Goal: Information Seeking & Learning: Learn about a topic

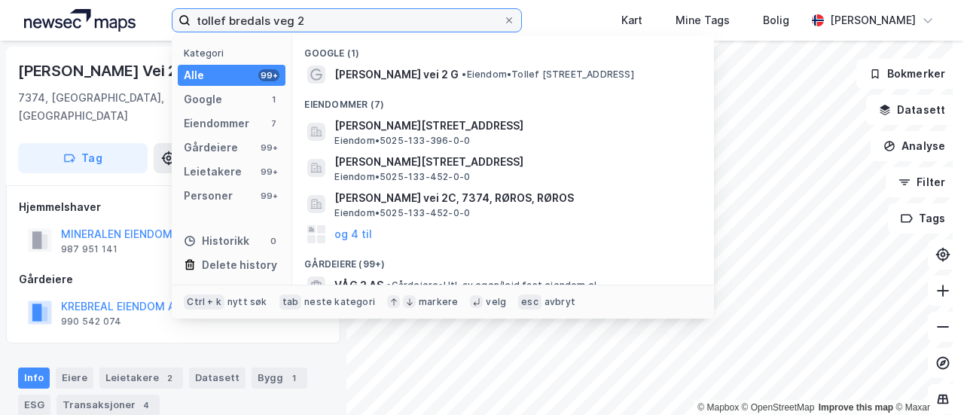
drag, startPoint x: 279, startPoint y: 21, endPoint x: 188, endPoint y: 25, distance: 90.4
click at [188, 25] on label "tollef bredals veg 2" at bounding box center [347, 20] width 350 height 24
paste input "[STREET_ADDRESS]"
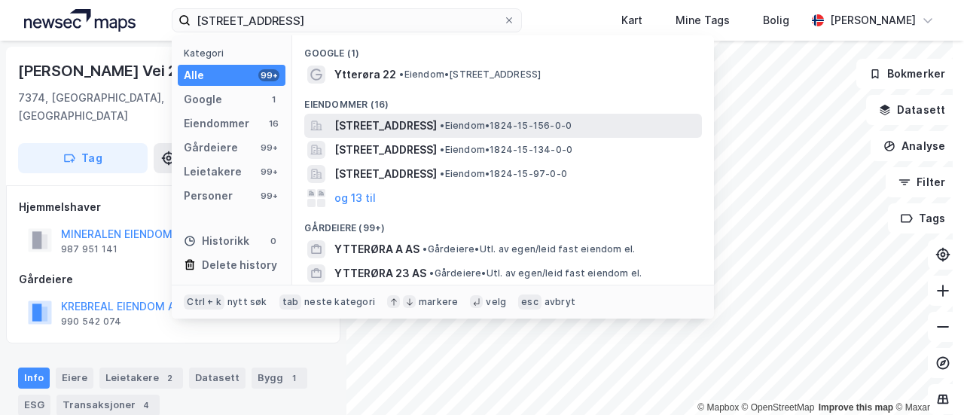
click at [376, 124] on span "[STREET_ADDRESS]" at bounding box center [385, 126] width 102 height 18
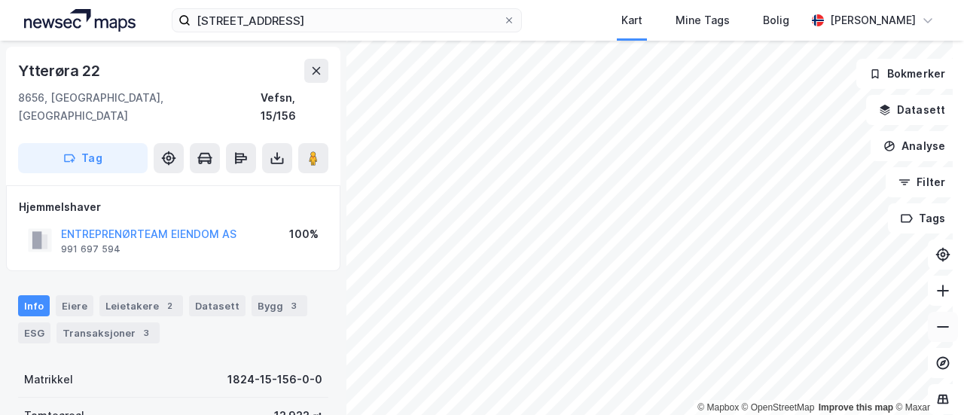
click at [935, 322] on icon at bounding box center [942, 326] width 15 height 15
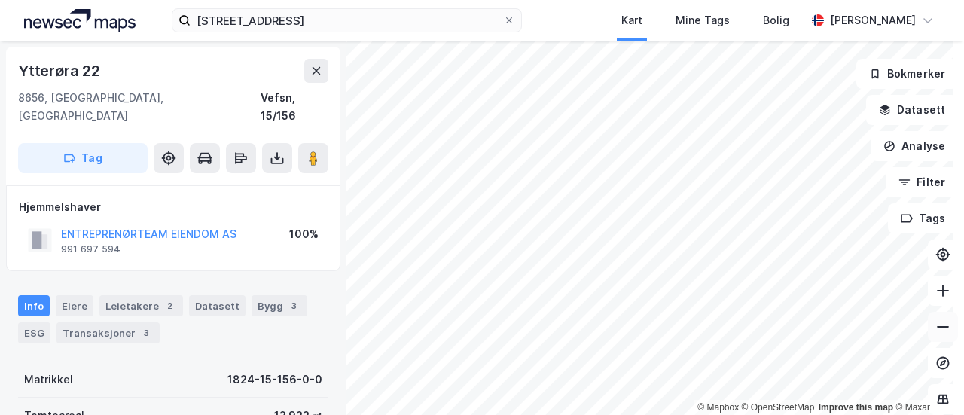
click at [935, 322] on icon at bounding box center [942, 326] width 15 height 15
click at [935, 331] on icon at bounding box center [942, 326] width 15 height 15
click at [928, 303] on button at bounding box center [943, 291] width 30 height 30
click at [935, 296] on icon at bounding box center [942, 290] width 15 height 15
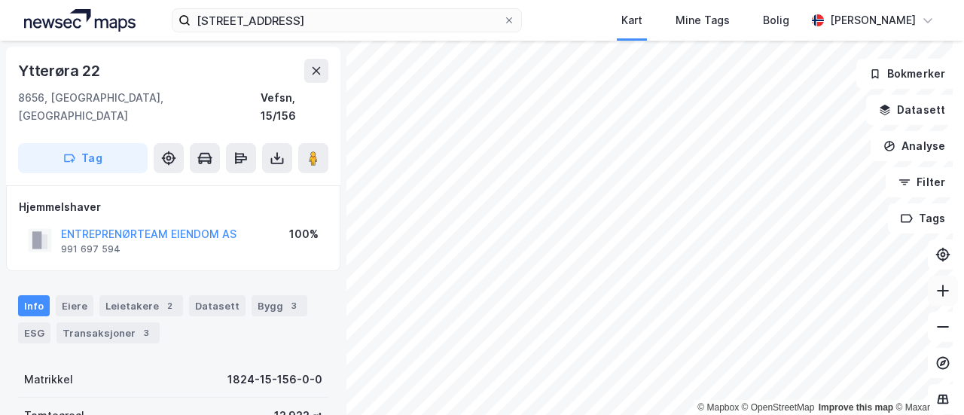
click at [935, 296] on icon at bounding box center [942, 290] width 15 height 15
click at [928, 337] on button at bounding box center [943, 327] width 30 height 30
click at [620, 414] on html "Ytterøra 22, Mosjøen Kart Mine Tags Bolig [PERSON_NAME] © Mapbox © OpenStreetMa…" at bounding box center [482, 207] width 964 height 415
click at [534, 414] on html "Ytterøra 22, Mosjøen Kart Mine Tags Bolig [PERSON_NAME] © Mapbox © OpenStreetMa…" at bounding box center [482, 207] width 964 height 415
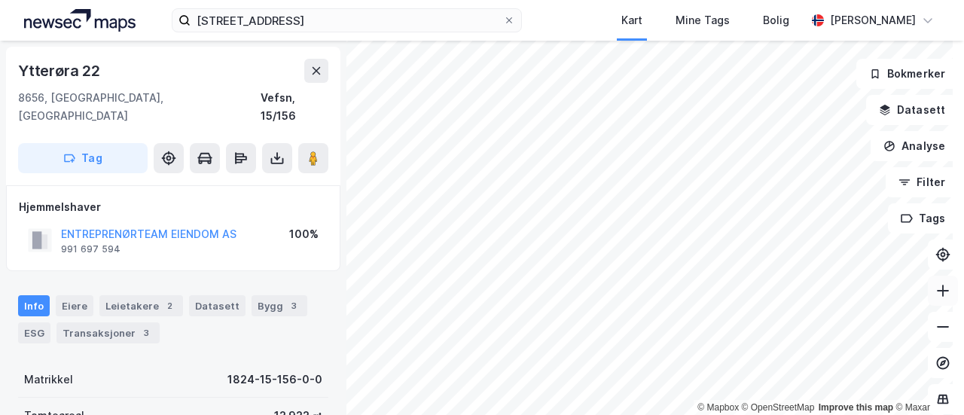
click at [942, 291] on icon at bounding box center [943, 291] width 2 height 12
click at [935, 295] on icon at bounding box center [942, 290] width 15 height 15
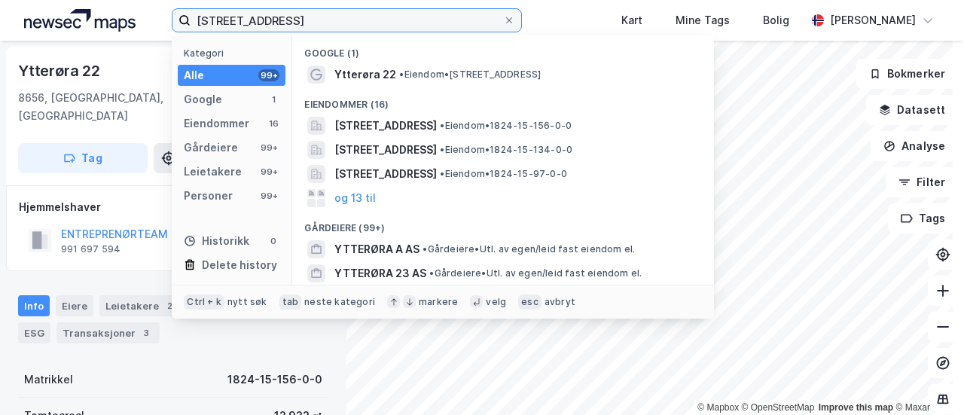
drag, startPoint x: 322, startPoint y: 20, endPoint x: 188, endPoint y: 23, distance: 134.1
click at [188, 23] on label "[STREET_ADDRESS]" at bounding box center [347, 20] width 350 height 24
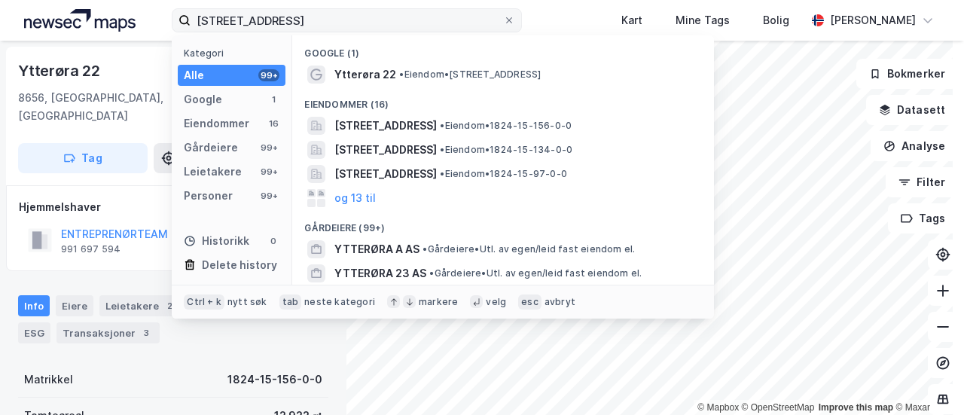
click at [188, 23] on icon at bounding box center [189, 24] width 4 height 4
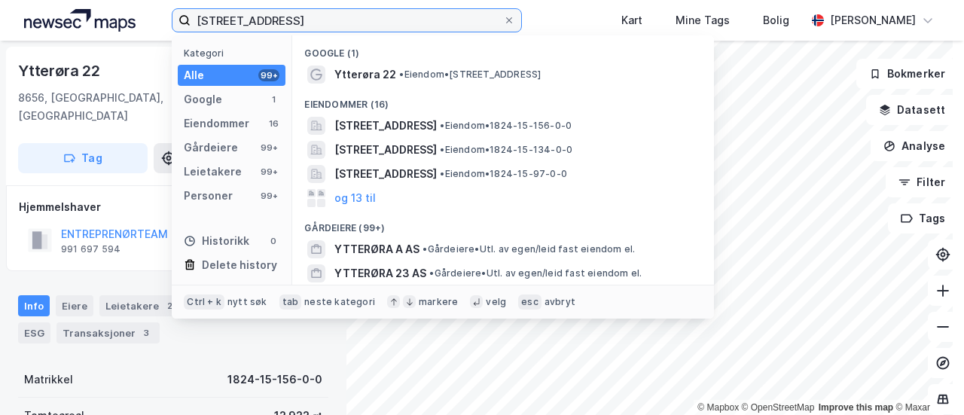
click at [191, 23] on input "[STREET_ADDRESS]" at bounding box center [347, 20] width 312 height 23
paste input "Løsbergvegen 2"
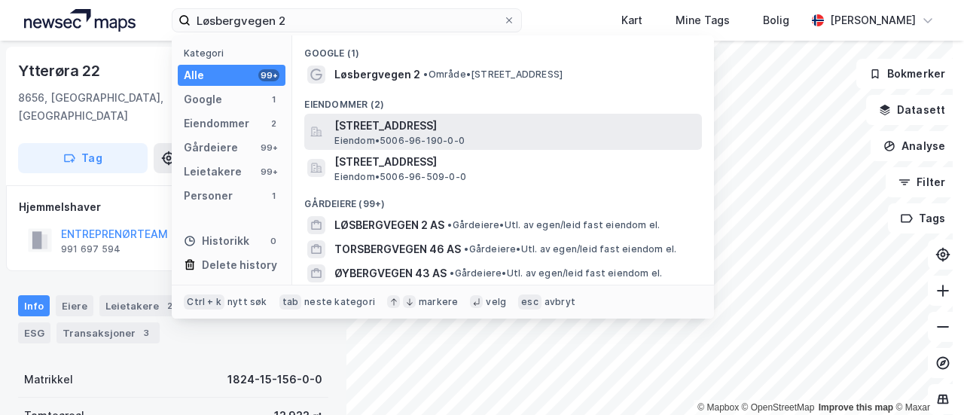
click at [385, 119] on span "[STREET_ADDRESS]" at bounding box center [514, 126] width 361 height 18
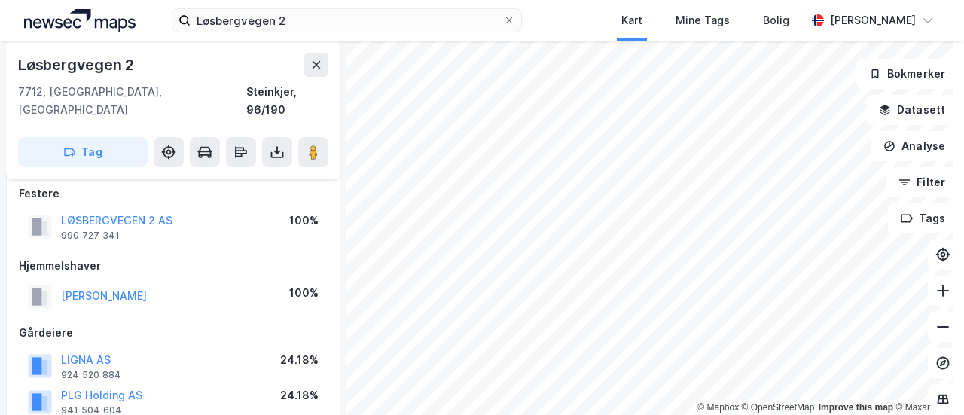
scroll to position [98, 0]
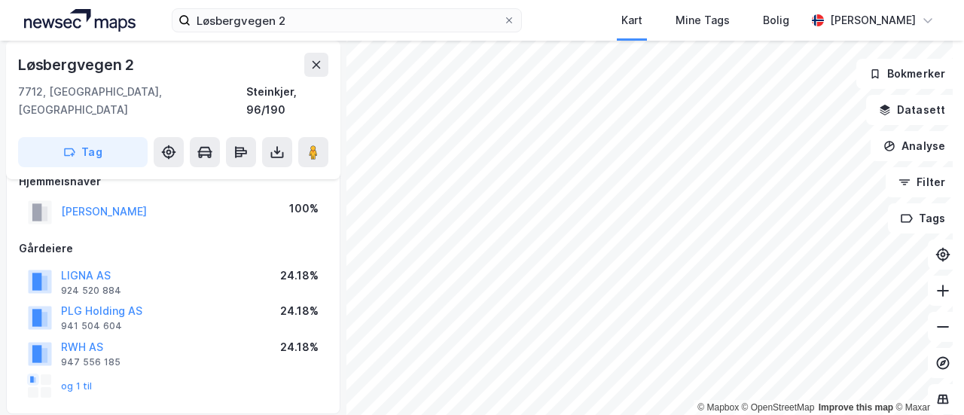
click at [69, 374] on div "og 1 til" at bounding box center [60, 386] width 65 height 24
click at [0, 0] on button "og 1 til" at bounding box center [0, 0] width 0 height 0
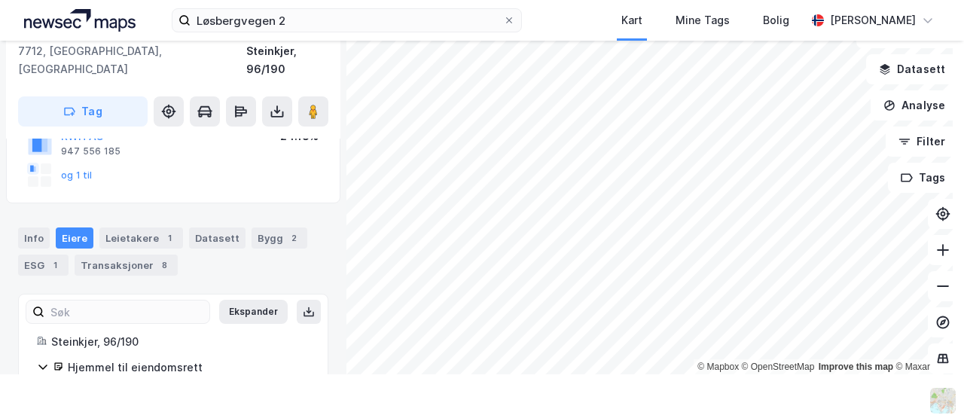
scroll to position [365, 0]
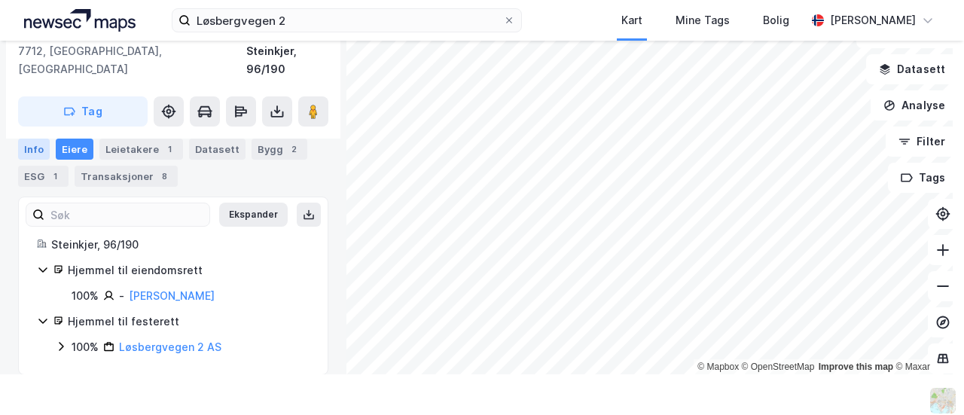
click at [24, 145] on div "Info" at bounding box center [34, 149] width 32 height 21
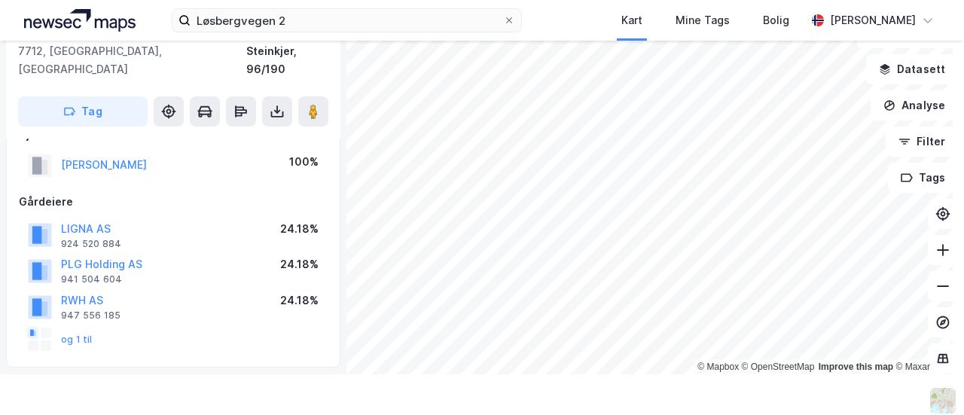
scroll to position [91, 0]
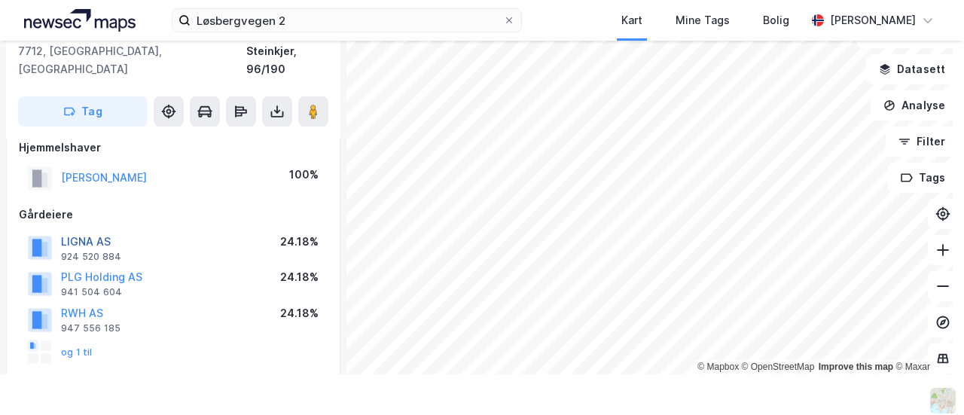
click at [0, 0] on button "LIGNA AS" at bounding box center [0, 0] width 0 height 0
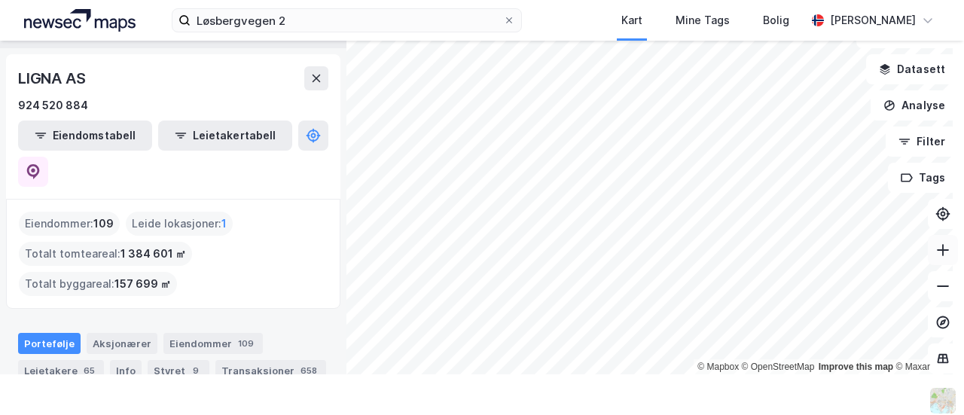
click at [928, 258] on button at bounding box center [943, 250] width 30 height 30
click at [935, 254] on icon at bounding box center [942, 249] width 15 height 15
click at [935, 252] on icon at bounding box center [942, 249] width 15 height 15
click at [940, 254] on button at bounding box center [943, 250] width 30 height 30
click at [935, 255] on icon at bounding box center [942, 249] width 15 height 15
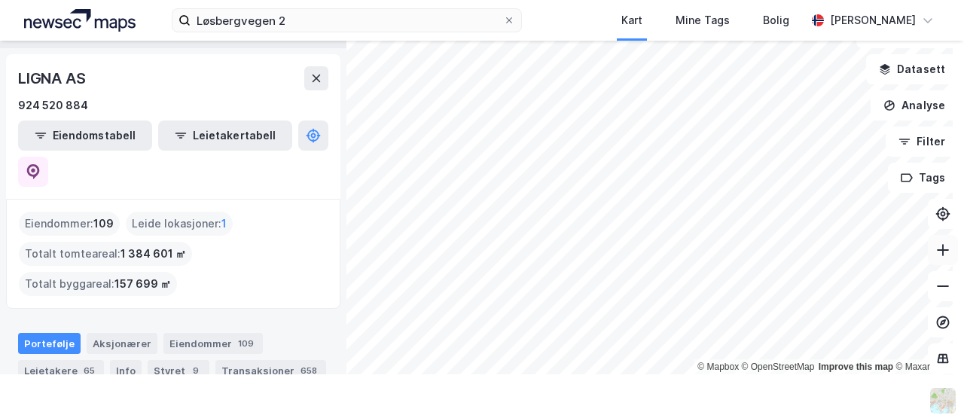
click at [928, 243] on button at bounding box center [943, 250] width 30 height 30
click at [942, 248] on button at bounding box center [943, 250] width 30 height 30
click at [935, 245] on icon at bounding box center [942, 249] width 15 height 15
click at [934, 258] on button at bounding box center [943, 250] width 30 height 30
click at [942, 245] on icon at bounding box center [943, 250] width 2 height 12
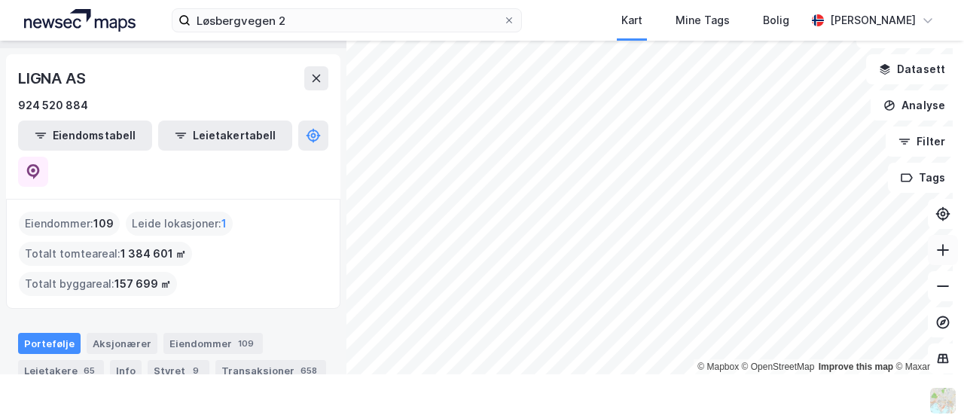
click at [932, 259] on button at bounding box center [943, 250] width 30 height 30
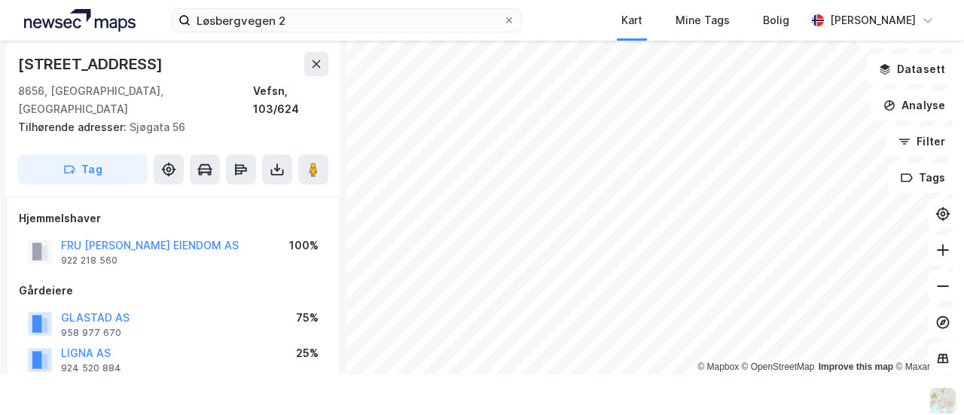
scroll to position [52, 0]
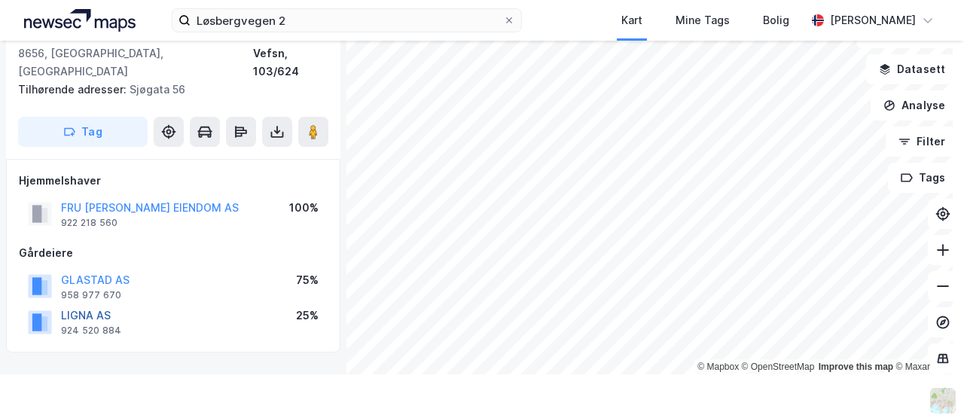
click at [0, 0] on button "LIGNA AS" at bounding box center [0, 0] width 0 height 0
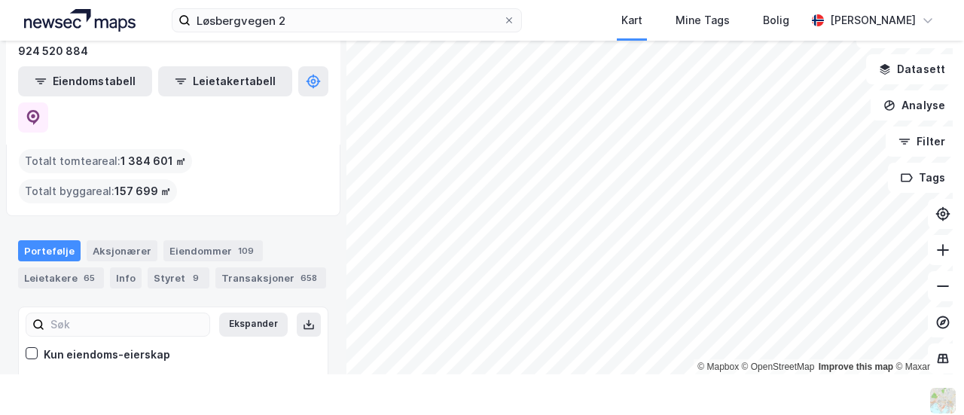
scroll to position [93, 0]
click at [114, 239] on div "Aksjonærer" at bounding box center [122, 249] width 71 height 21
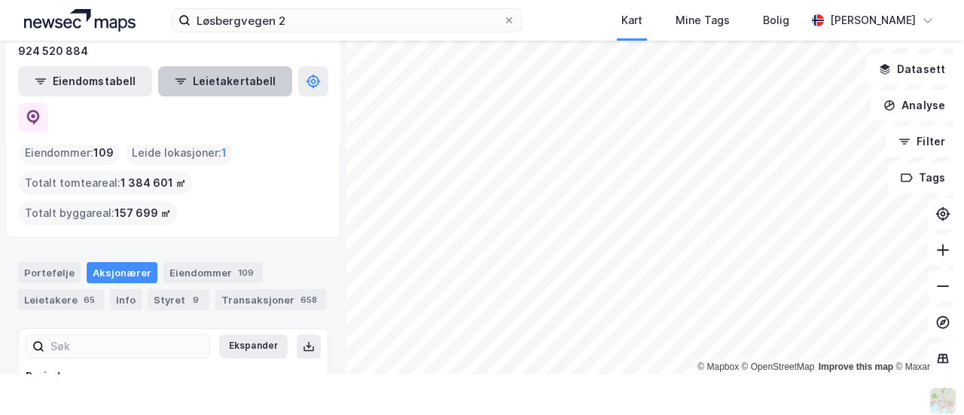
scroll to position [70, 0]
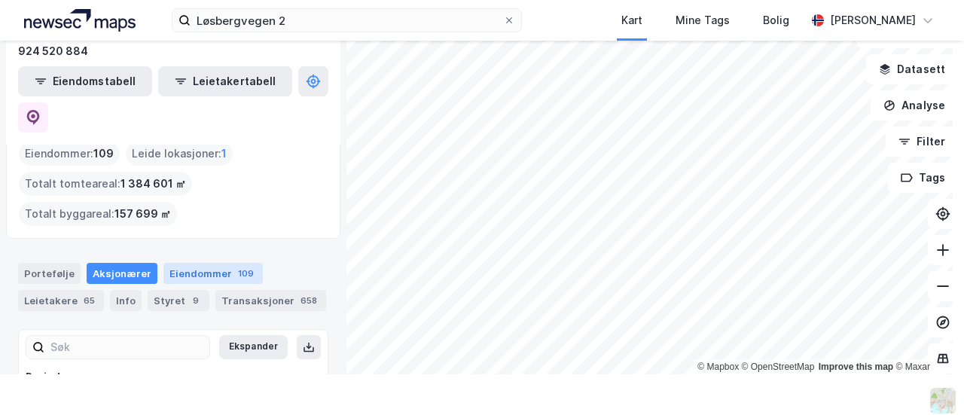
click at [193, 263] on div "Eiendommer 109" at bounding box center [212, 273] width 99 height 21
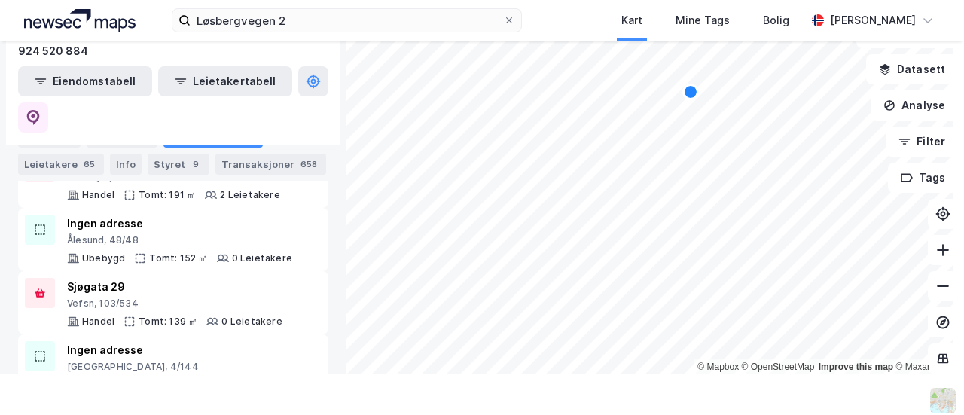
scroll to position [6842, 0]
click at [932, 262] on button at bounding box center [943, 250] width 30 height 30
click at [941, 251] on button at bounding box center [943, 250] width 30 height 30
click at [733, 2] on div "Løsbergvegen 2 Kart Mine Tags Bolig [PERSON_NAME] © Mapbox © OpenStreetMap Impr…" at bounding box center [482, 207] width 964 height 415
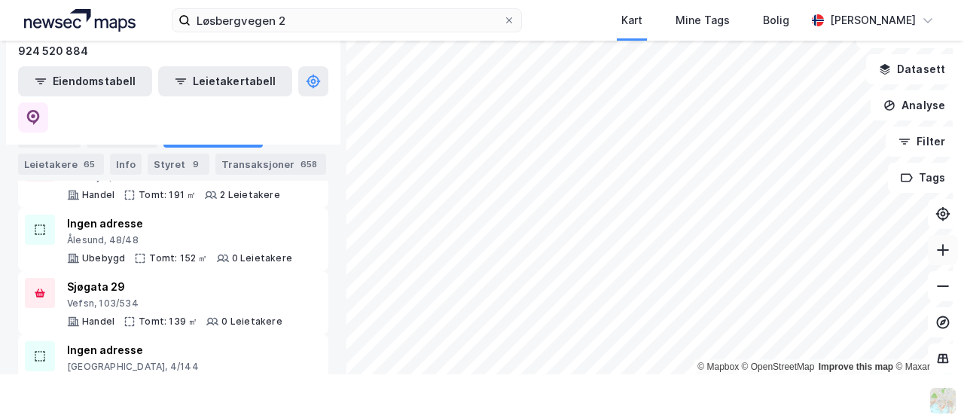
click at [935, 254] on icon at bounding box center [942, 249] width 15 height 15
click at [935, 248] on icon at bounding box center [942, 249] width 15 height 15
click at [935, 245] on icon at bounding box center [942, 249] width 15 height 15
click at [937, 257] on button at bounding box center [943, 250] width 30 height 30
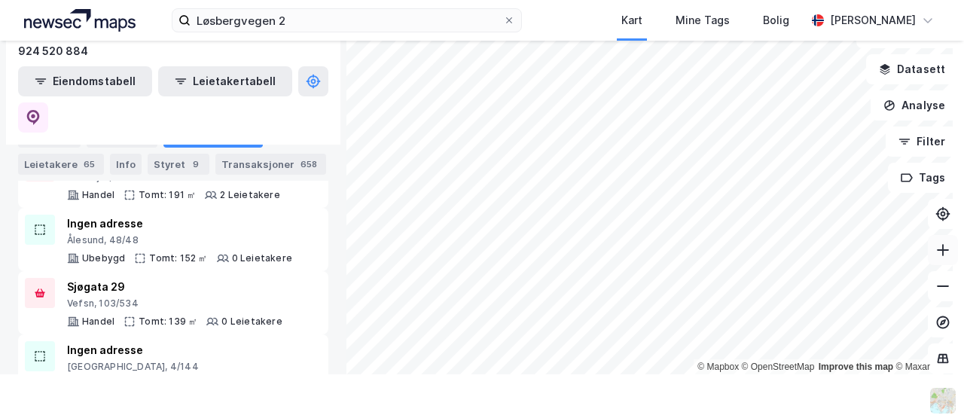
click at [937, 257] on button at bounding box center [943, 250] width 30 height 30
click at [928, 290] on button at bounding box center [943, 286] width 30 height 30
click at [939, 246] on button at bounding box center [943, 250] width 30 height 30
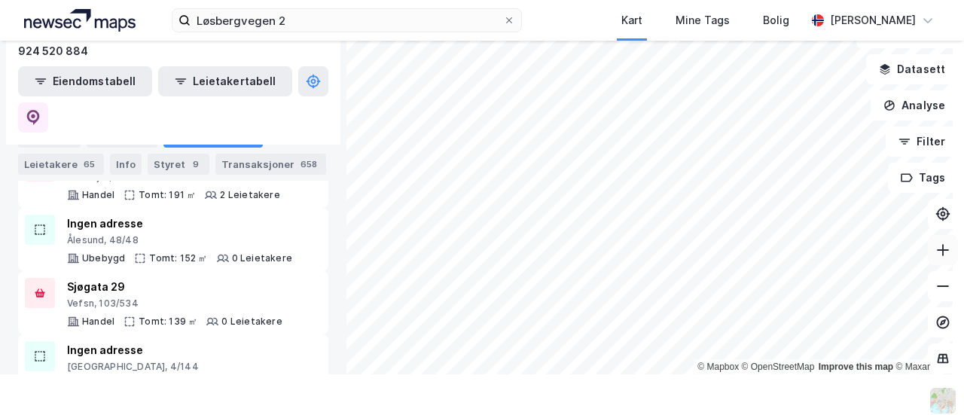
click at [939, 246] on button at bounding box center [943, 250] width 30 height 30
click at [778, 388] on div "Løsbergvegen 2 Kart Mine Tags Bolig [PERSON_NAME] © Mapbox © OpenStreetMap Impr…" at bounding box center [482, 207] width 964 height 415
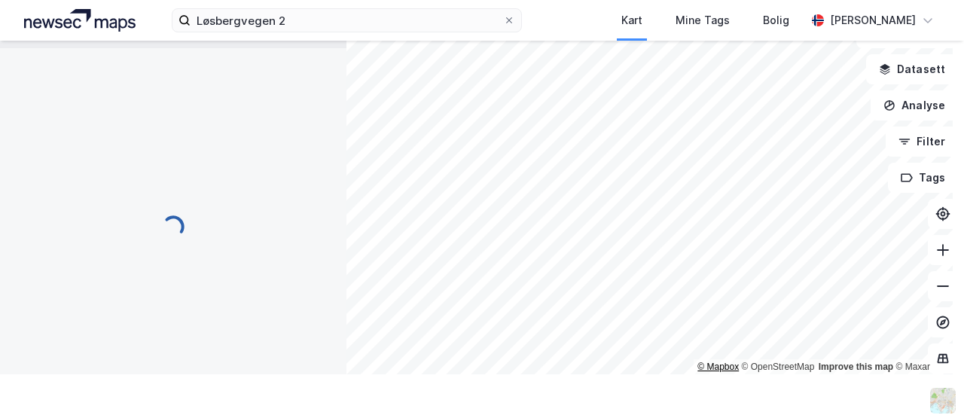
scroll to position [52, 0]
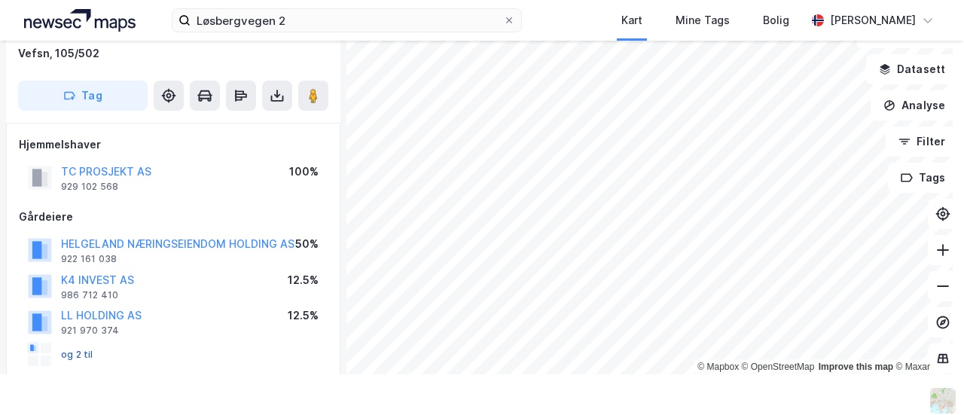
click at [0, 0] on button "og 2 til" at bounding box center [0, 0] width 0 height 0
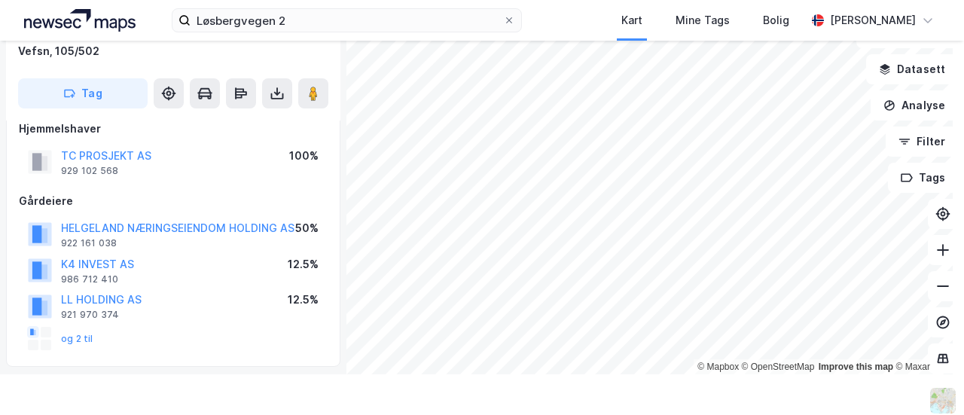
scroll to position [69, 0]
click at [0, 0] on button "og 2 til" at bounding box center [0, 0] width 0 height 0
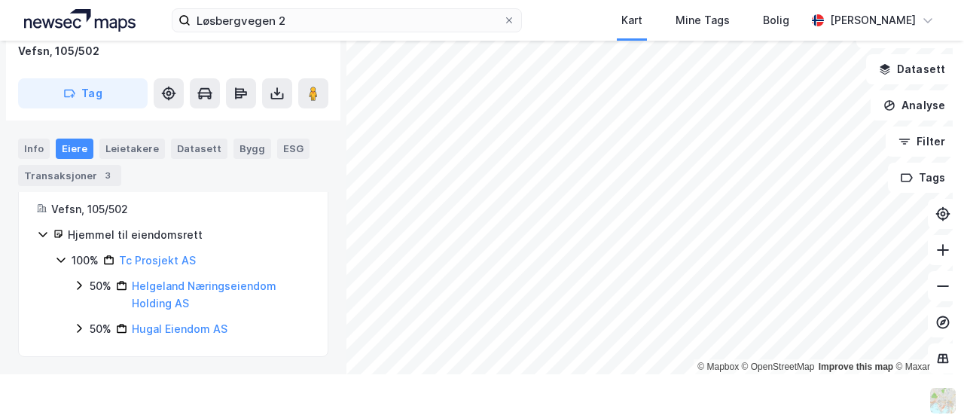
scroll to position [41, 0]
click at [940, 282] on button at bounding box center [943, 286] width 30 height 30
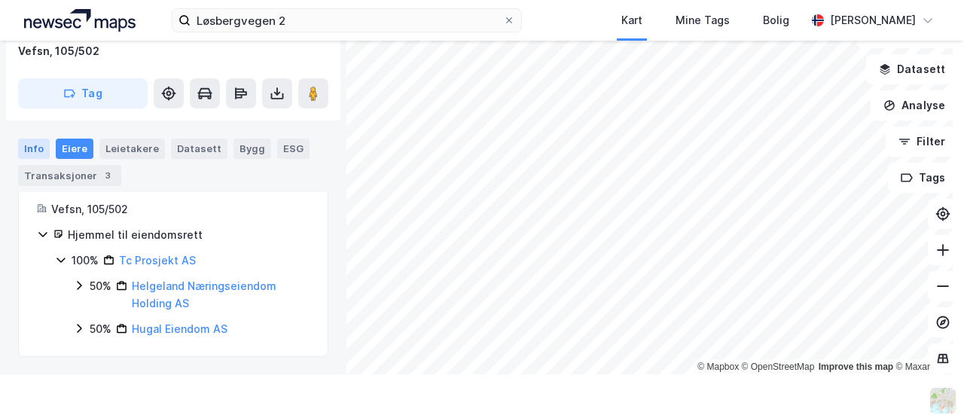
click at [23, 148] on div "Info" at bounding box center [34, 149] width 32 height 20
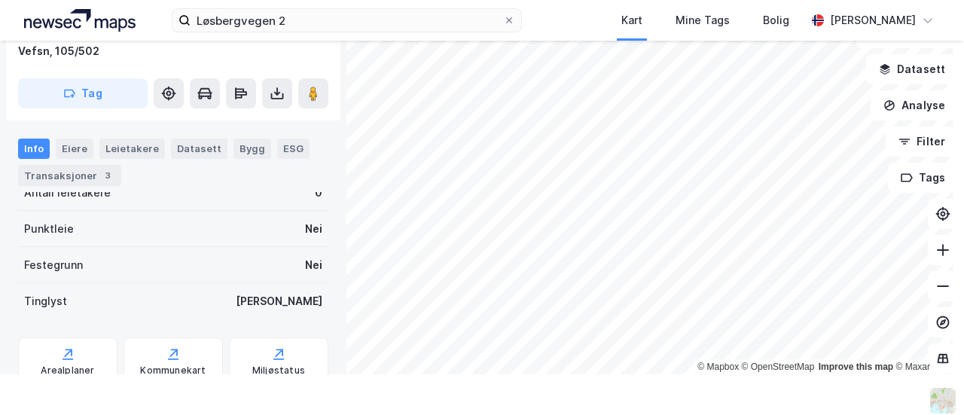
scroll to position [553, 0]
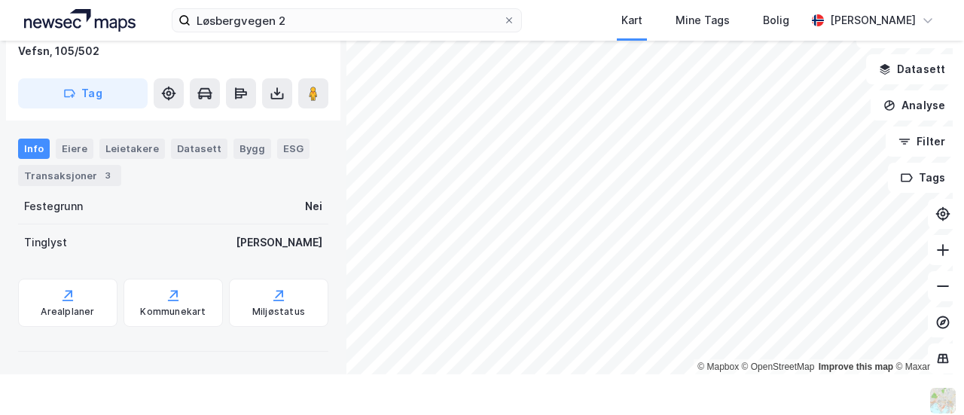
click at [72, 137] on div "Info [PERSON_NAME] Datasett Bygg ESG Transaksjoner 3" at bounding box center [173, 155] width 346 height 71
click at [68, 146] on div "Eiere" at bounding box center [75, 149] width 38 height 20
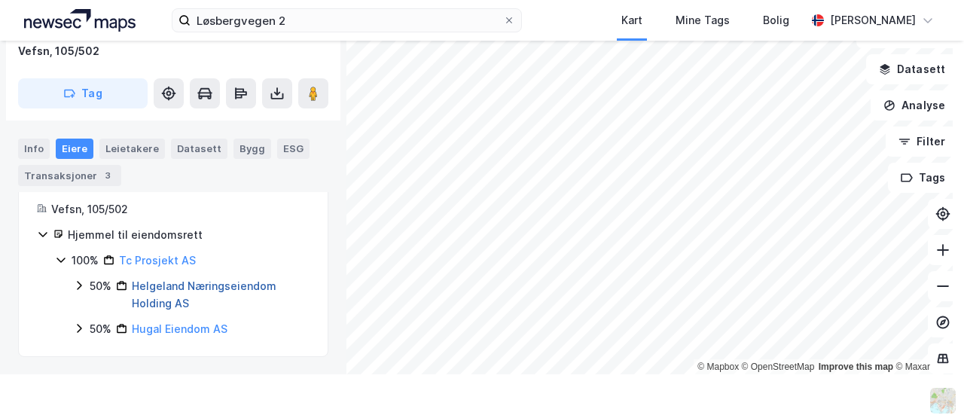
click at [157, 285] on link "Helgeland Næringseiendom Holding AS" at bounding box center [204, 294] width 145 height 31
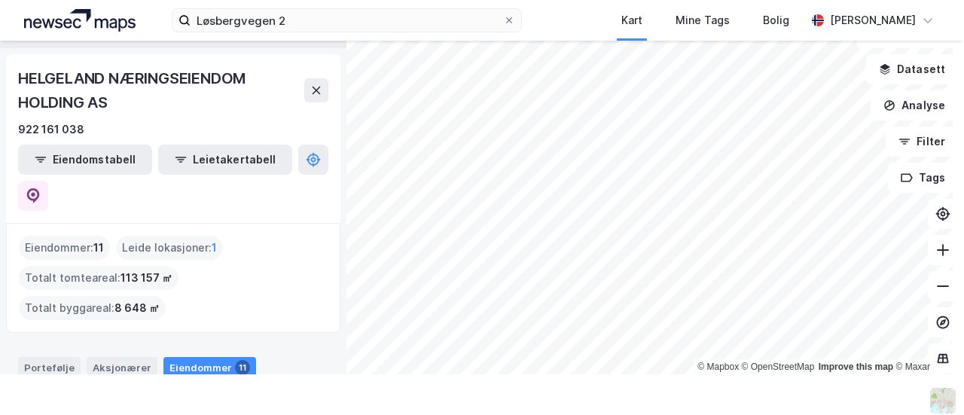
click at [660, 378] on div "Løsbergvegen 2 Kart Mine Tags [PERSON_NAME] © Mapbox © OpenStreetMap Improve th…" at bounding box center [482, 207] width 964 height 415
click at [928, 260] on button at bounding box center [943, 250] width 30 height 30
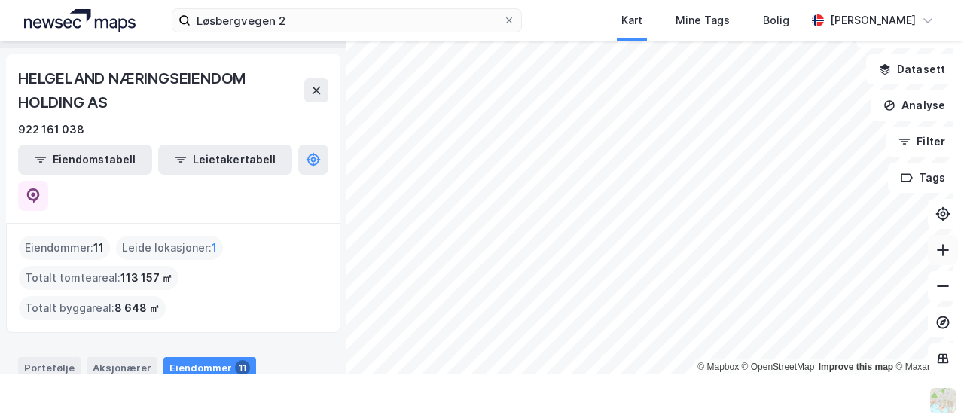
click at [937, 254] on icon at bounding box center [942, 249] width 15 height 15
click at [935, 258] on button at bounding box center [943, 250] width 30 height 30
click at [928, 258] on button at bounding box center [943, 250] width 30 height 30
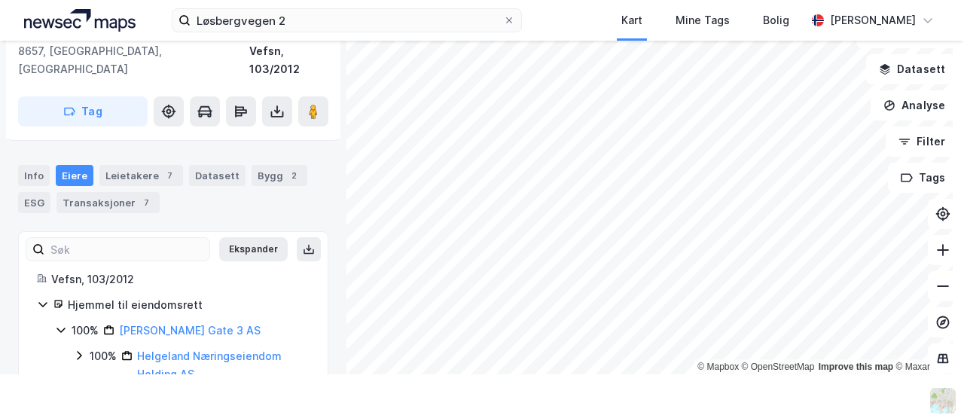
scroll to position [255, 0]
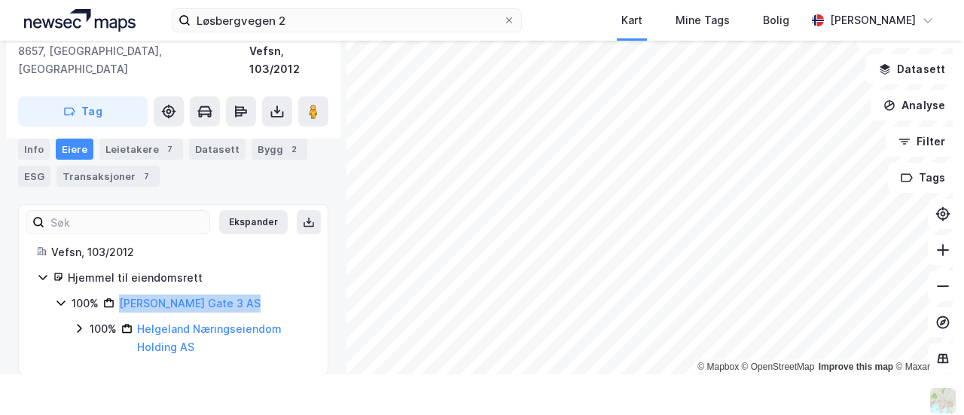
drag, startPoint x: 252, startPoint y: 283, endPoint x: 117, endPoint y: 281, distance: 134.8
click at [117, 294] on div "100% [PERSON_NAME] Gate 3 AS" at bounding box center [191, 303] width 238 height 18
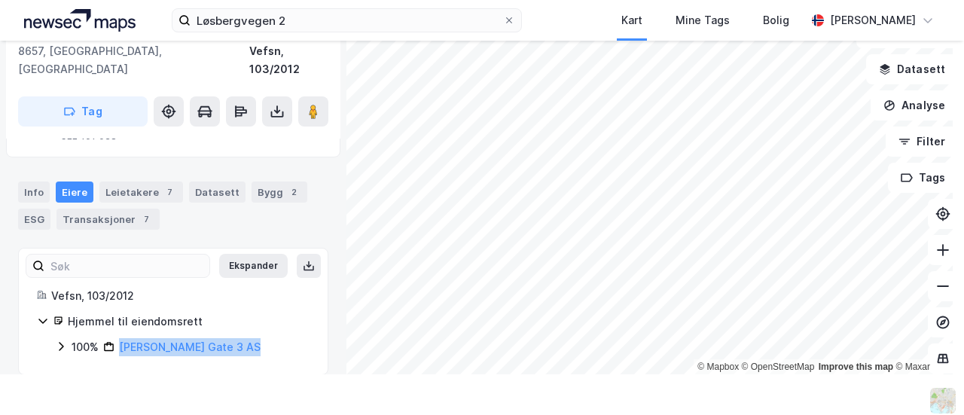
copy link "[PERSON_NAME] Gate 3 AS"
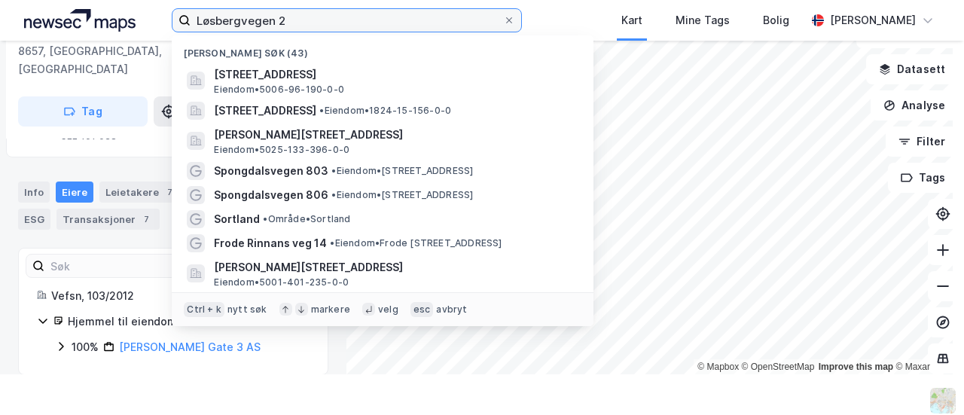
drag, startPoint x: 321, startPoint y: 21, endPoint x: 178, endPoint y: 18, distance: 143.1
click at [178, 18] on label "Løsbergvegen 2" at bounding box center [347, 20] width 350 height 24
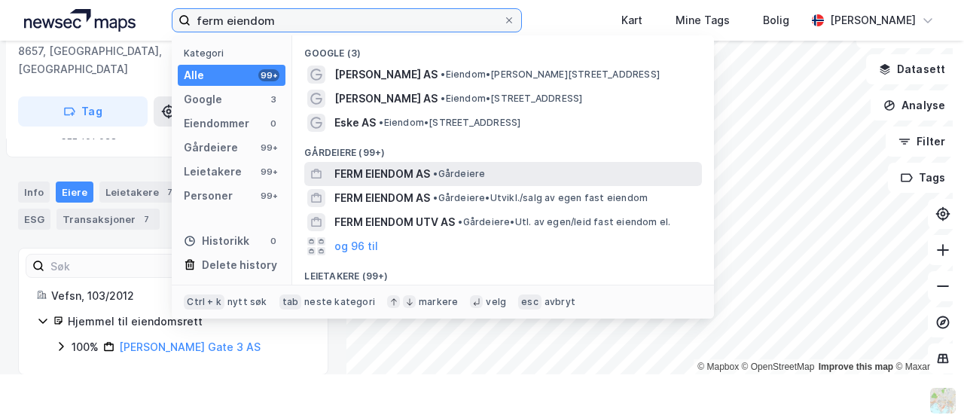
type input "ferm eiendom"
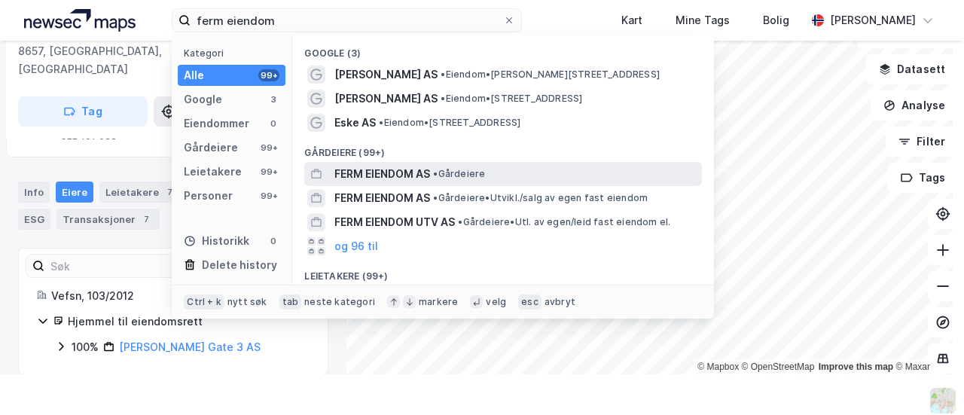
click at [383, 171] on span "FERM EIENDOM AS" at bounding box center [382, 174] width 96 height 18
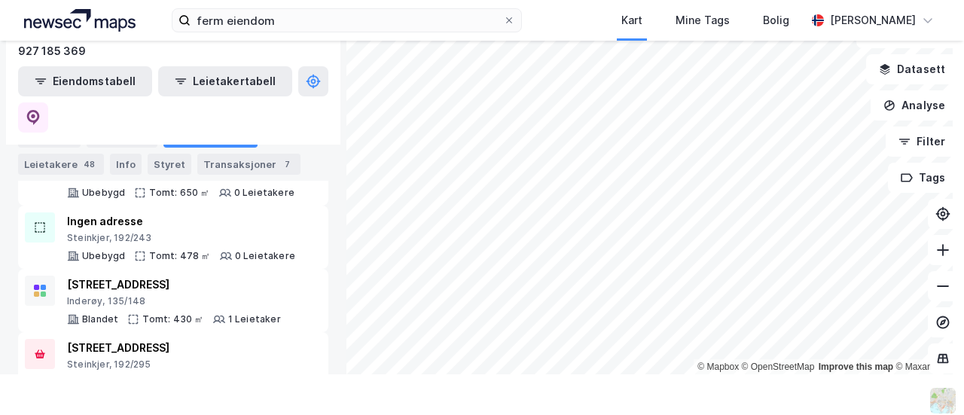
scroll to position [1639, 0]
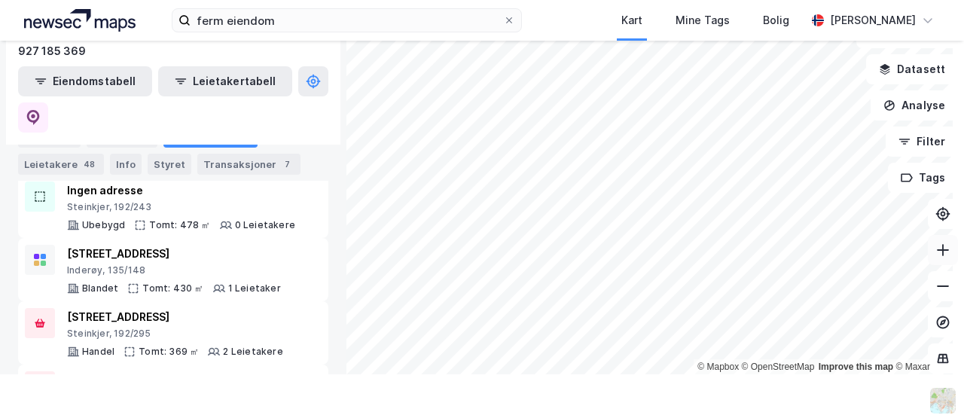
click at [935, 248] on icon at bounding box center [942, 249] width 15 height 15
click at [935, 254] on icon at bounding box center [942, 249] width 15 height 15
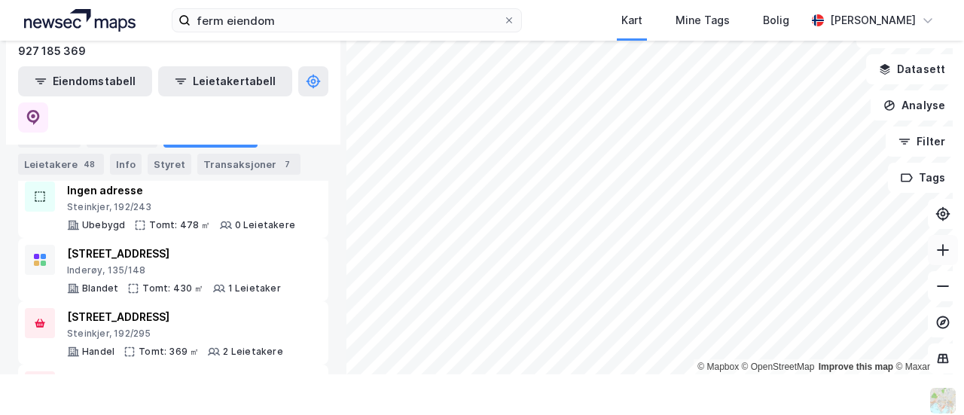
click at [935, 254] on icon at bounding box center [942, 249] width 15 height 15
click at [935, 252] on icon at bounding box center [942, 249] width 15 height 15
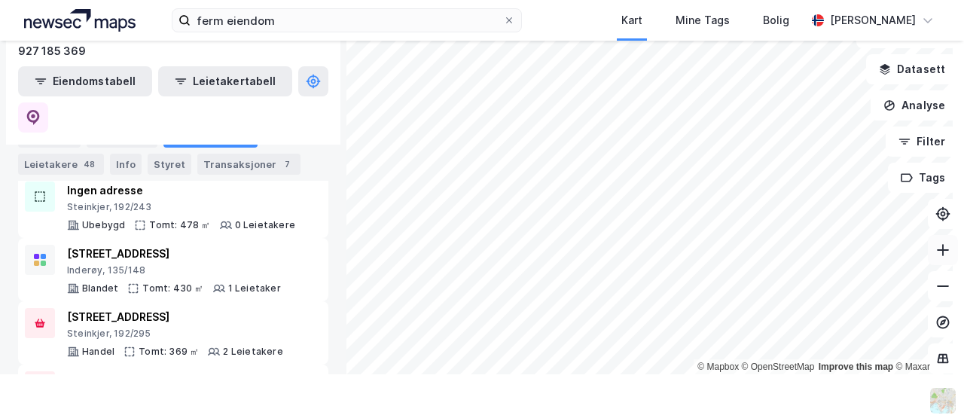
click at [935, 252] on icon at bounding box center [942, 249] width 15 height 15
click at [502, 414] on html "ferm eiendom Kart Mine Tags Bolig [PERSON_NAME] © Mapbox © OpenStreetMap Improv…" at bounding box center [482, 207] width 964 height 415
click at [935, 292] on icon at bounding box center [942, 286] width 15 height 15
click at [614, 414] on html "ferm eiendom Kart Mine Tags Bolig [PERSON_NAME] © Mapbox © OpenStreetMap Improv…" at bounding box center [482, 207] width 964 height 415
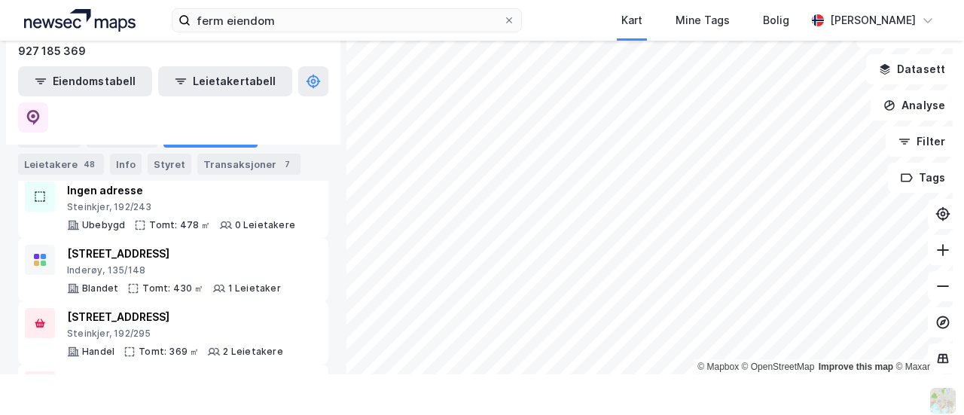
click at [442, 0] on html "ferm eiendom Kart Mine Tags Bolig [PERSON_NAME] © Mapbox © OpenStreetMap Improv…" at bounding box center [482, 207] width 964 height 415
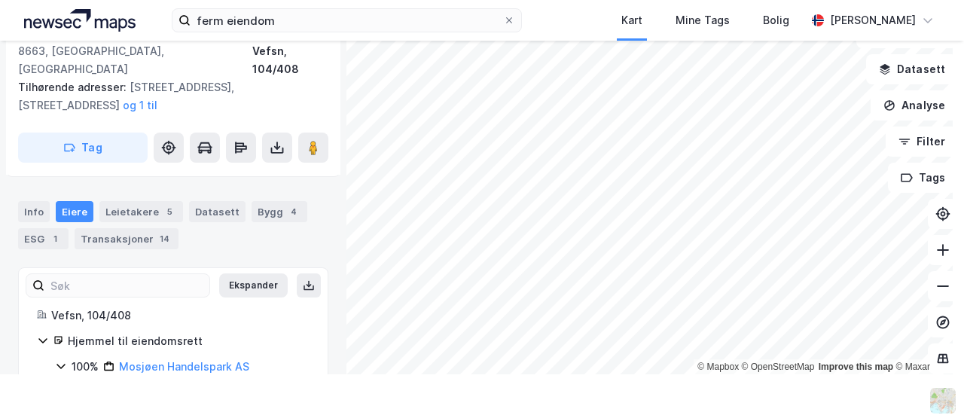
scroll to position [206, 0]
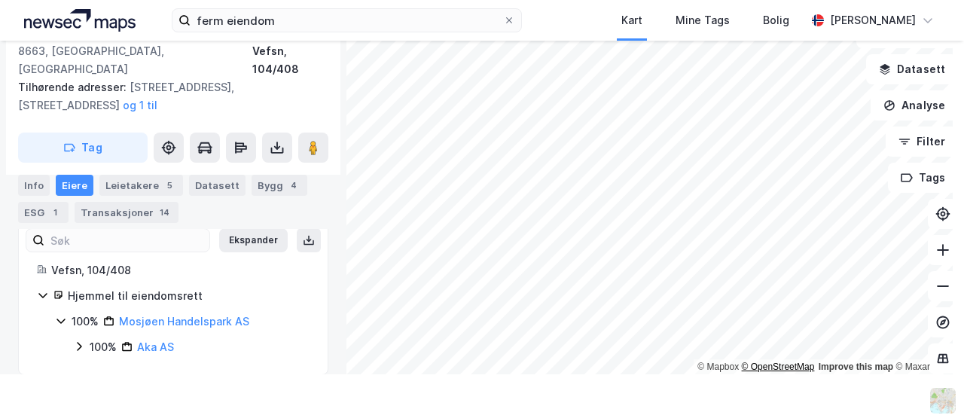
click at [741, 370] on div "© Mapbox © OpenStreetMap Improve this map © Maxar" at bounding box center [482, 187] width 964 height 374
click at [614, 414] on html "ferm eiendom Kart Mine Tags Bolig [PERSON_NAME] © Mapbox © OpenStreetMap Improv…" at bounding box center [482, 207] width 964 height 415
click at [937, 285] on icon at bounding box center [943, 286] width 12 height 2
click at [679, 392] on div "ferm eiendom Kart Mine Tags Bolig [PERSON_NAME] © Mapbox © OpenStreetMap Improv…" at bounding box center [482, 207] width 964 height 415
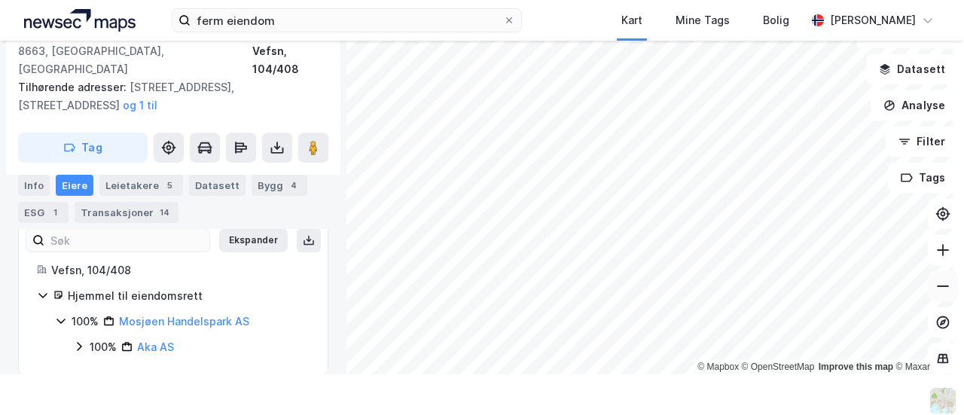
click at [937, 291] on icon at bounding box center [942, 286] width 15 height 15
click at [936, 263] on button at bounding box center [943, 250] width 30 height 30
click at [791, 414] on html "ferm eiendom Kart Mine Tags Bolig [PERSON_NAME] © Mapbox © OpenStreetMap Improv…" at bounding box center [482, 207] width 964 height 415
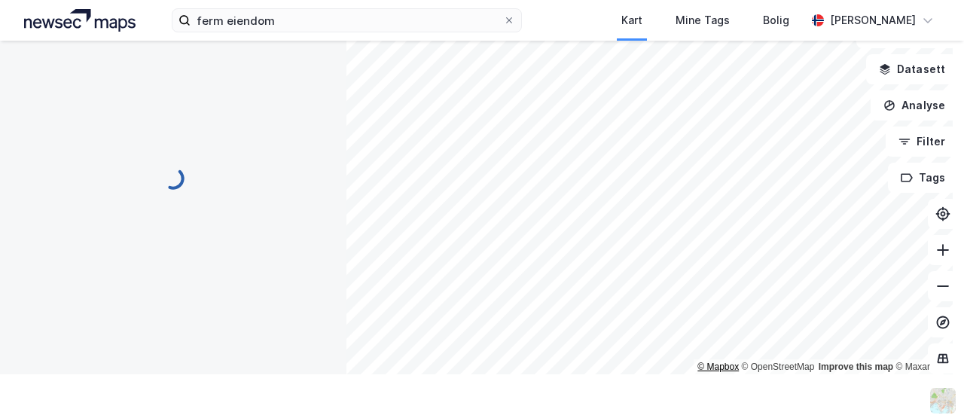
scroll to position [206, 0]
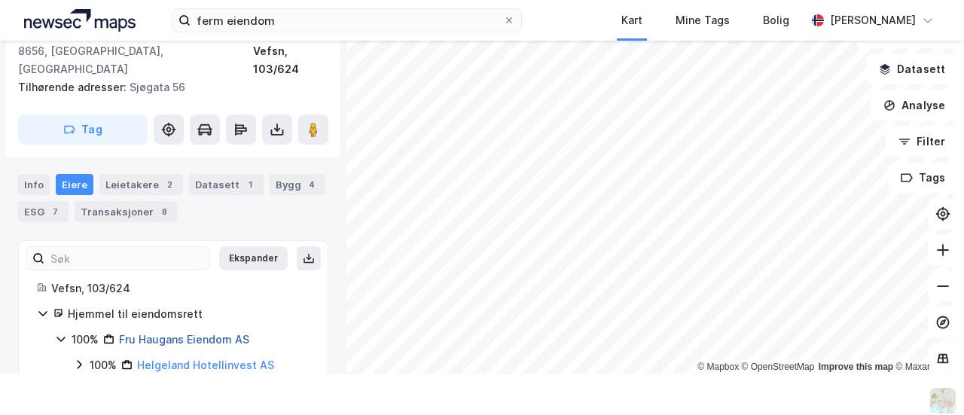
click at [177, 333] on link "Fru Haugans Eiendom AS" at bounding box center [184, 339] width 130 height 13
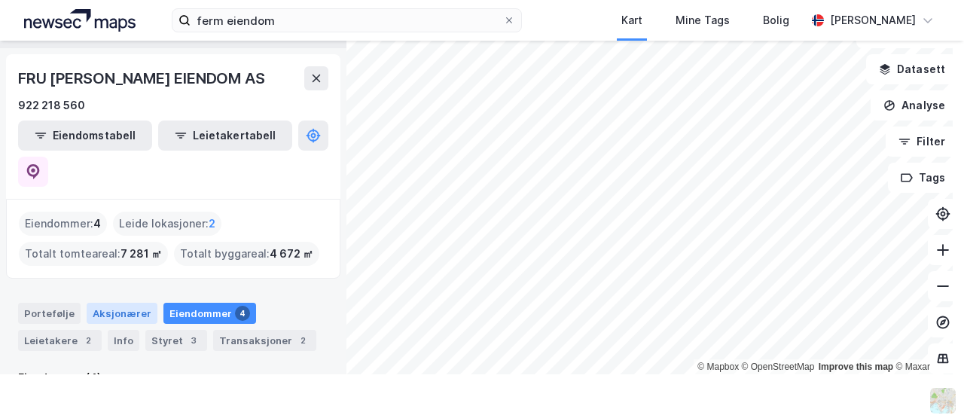
click at [94, 303] on div "Aksjonærer" at bounding box center [122, 313] width 71 height 21
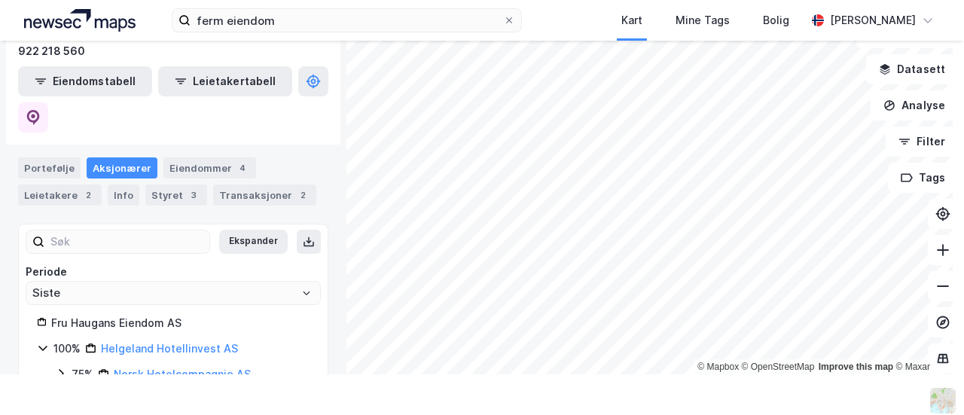
scroll to position [179, 0]
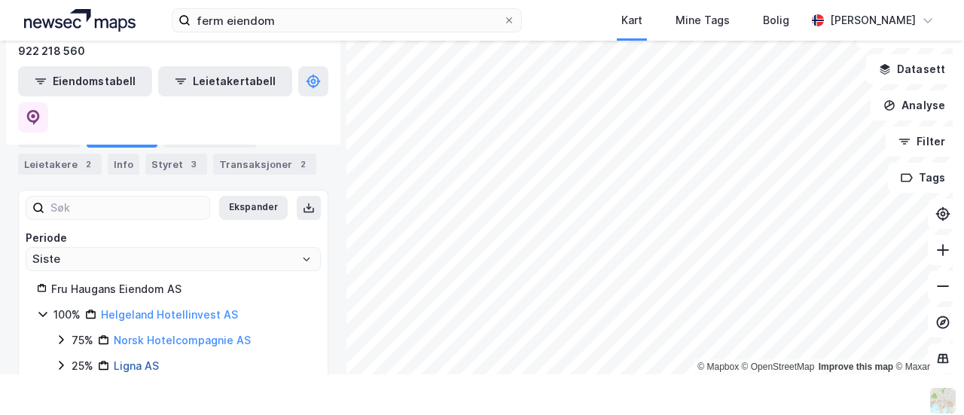
click at [130, 359] on link "Ligna AS" at bounding box center [136, 365] width 45 height 13
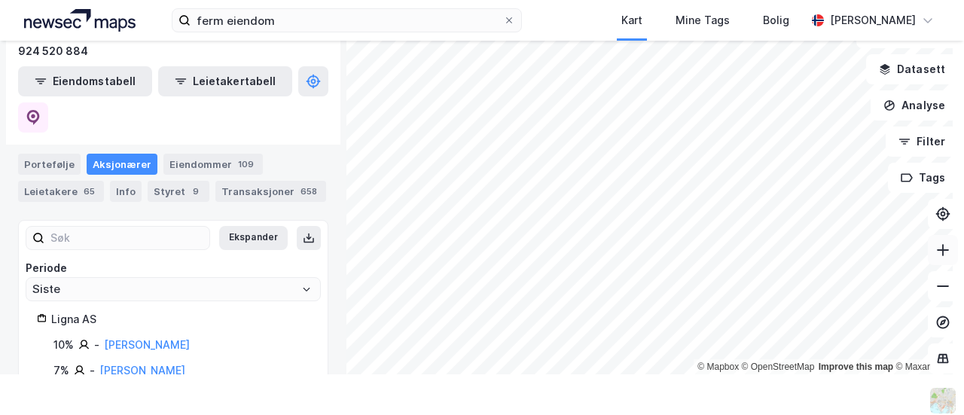
click at [934, 236] on button at bounding box center [943, 250] width 30 height 30
click at [935, 243] on icon at bounding box center [942, 249] width 15 height 15
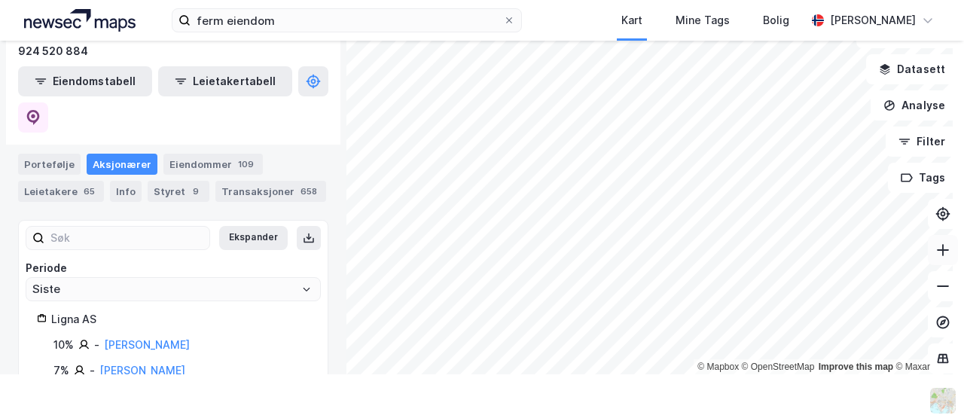
click at [946, 245] on button at bounding box center [943, 250] width 30 height 30
click at [935, 255] on icon at bounding box center [942, 249] width 15 height 15
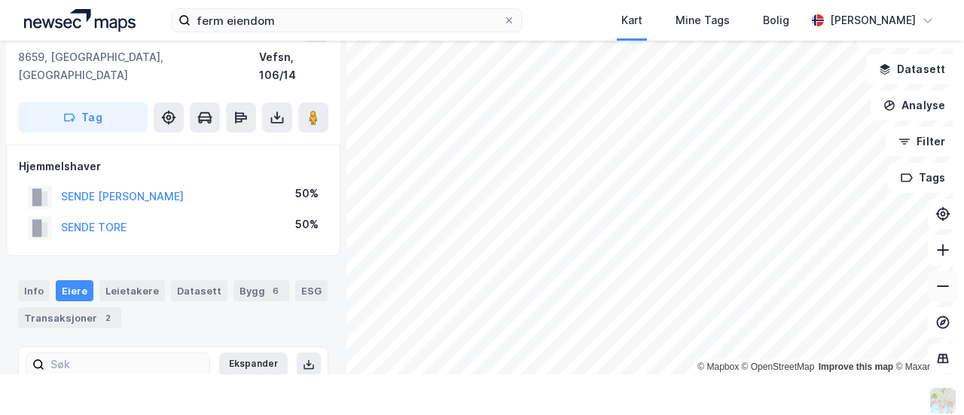
scroll to position [78, 0]
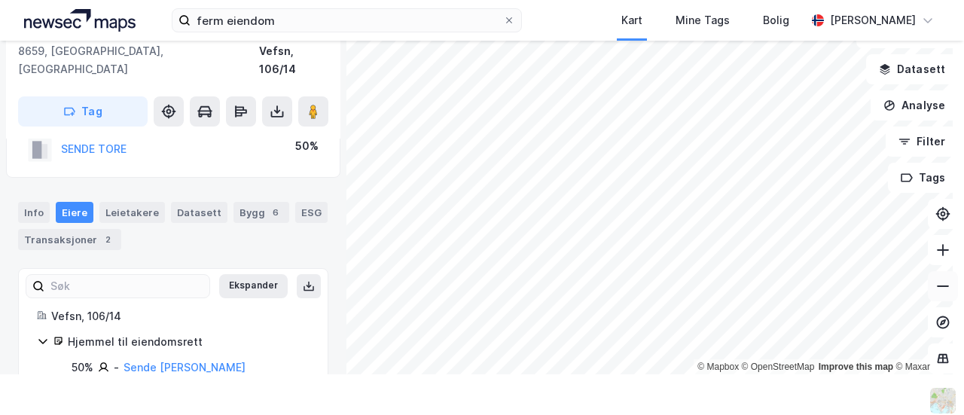
click at [935, 288] on icon at bounding box center [942, 286] width 15 height 15
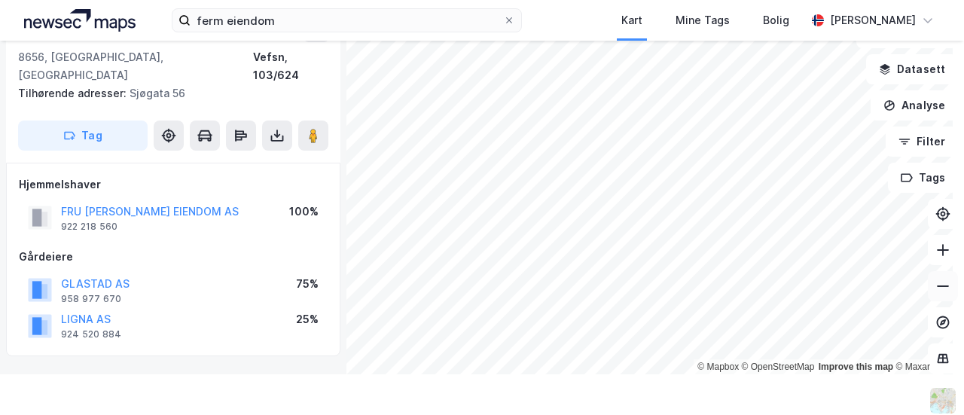
scroll to position [78, 0]
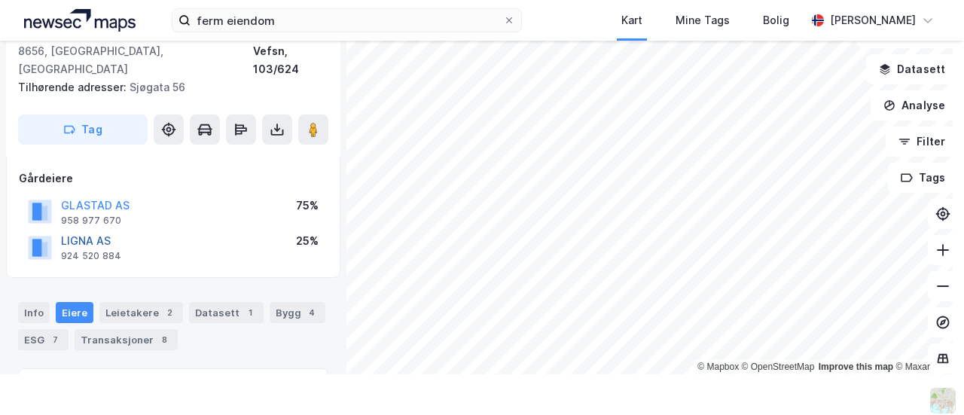
click at [0, 0] on button "LIGNA AS" at bounding box center [0, 0] width 0 height 0
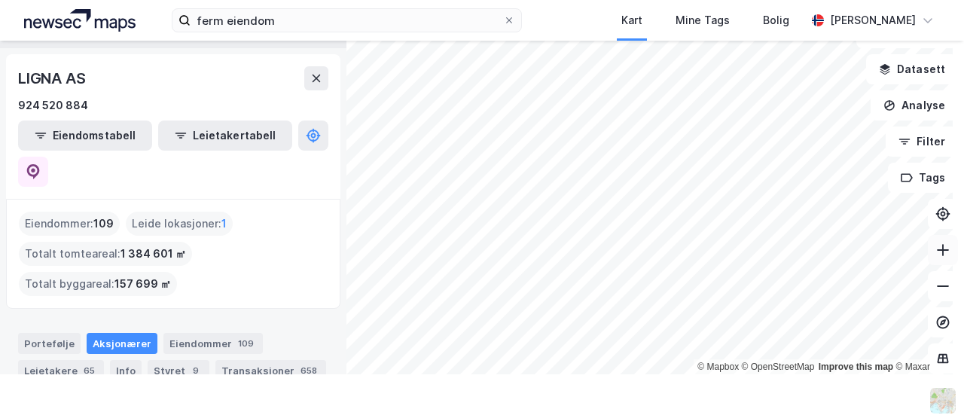
click at [935, 248] on icon at bounding box center [942, 249] width 15 height 15
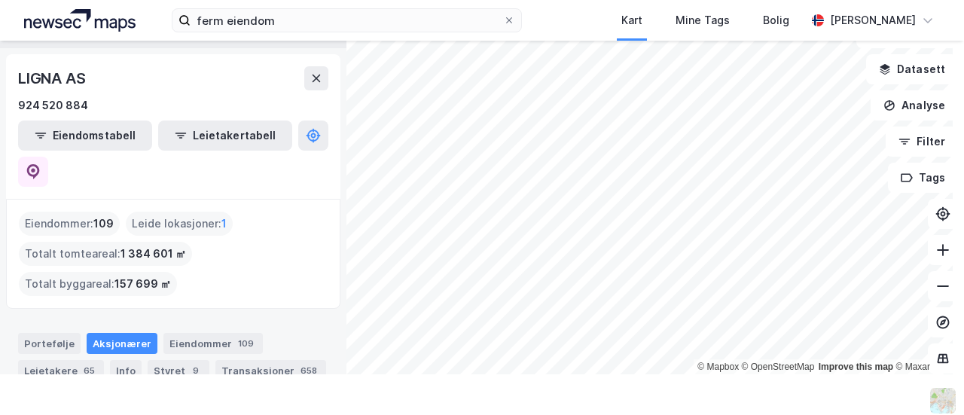
click at [519, 414] on html "ferm eiendom Kart Mine Tags Bolig [PERSON_NAME] © Mapbox © OpenStreetMap Improv…" at bounding box center [482, 207] width 964 height 415
click at [708, 374] on div "ferm eiendom Kart Mine Tags Bolig [PERSON_NAME] © Mapbox © OpenStreetMap Improv…" at bounding box center [482, 207] width 964 height 415
click at [613, 386] on div "ferm eiendom Kart Mine Tags Bolig [PERSON_NAME] © Mapbox © OpenStreetMap Improv…" at bounding box center [482, 207] width 964 height 415
click at [616, 414] on html "ferm eiendom Kart Mine Tags Bolig [PERSON_NAME] © Mapbox © OpenStreetMap Improv…" at bounding box center [482, 207] width 964 height 415
click at [940, 249] on button at bounding box center [943, 250] width 30 height 30
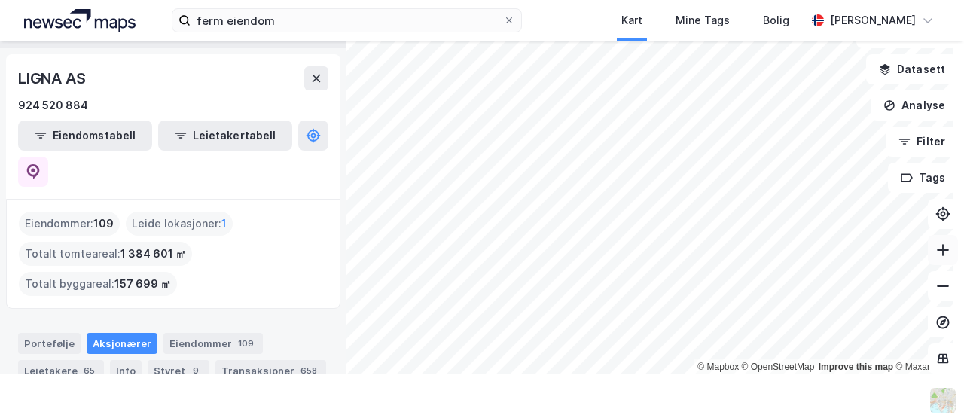
click at [935, 255] on icon at bounding box center [942, 249] width 15 height 15
click at [940, 258] on button at bounding box center [943, 250] width 30 height 30
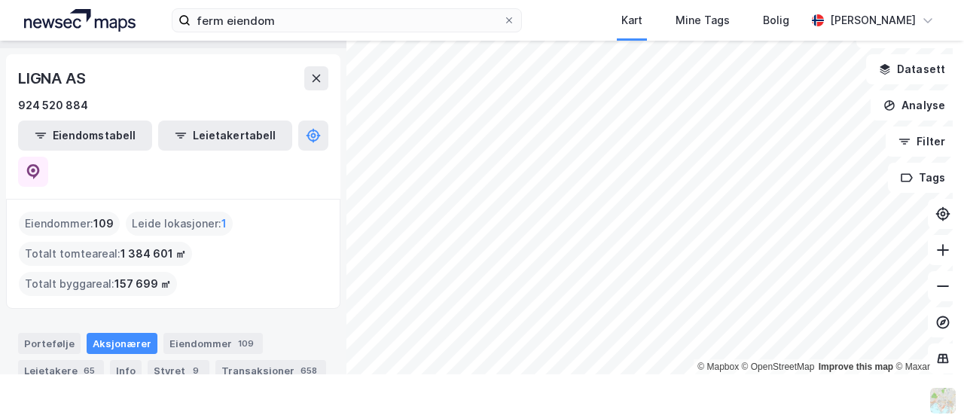
click at [886, 385] on div "ferm eiendom Kart Mine Tags Bolig [PERSON_NAME] © Mapbox © OpenStreetMap Improv…" at bounding box center [482, 207] width 964 height 415
click at [686, 191] on div "ferm eiendom Kart Mine Tags Bolig [PERSON_NAME] © Mapbox © OpenStreetMap Improv…" at bounding box center [482, 207] width 964 height 415
click at [937, 285] on icon at bounding box center [943, 286] width 12 height 2
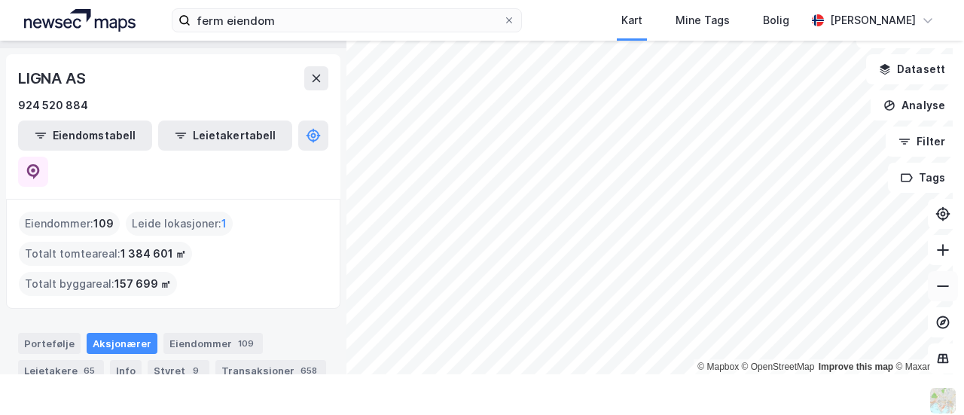
click at [937, 285] on icon at bounding box center [943, 286] width 12 height 2
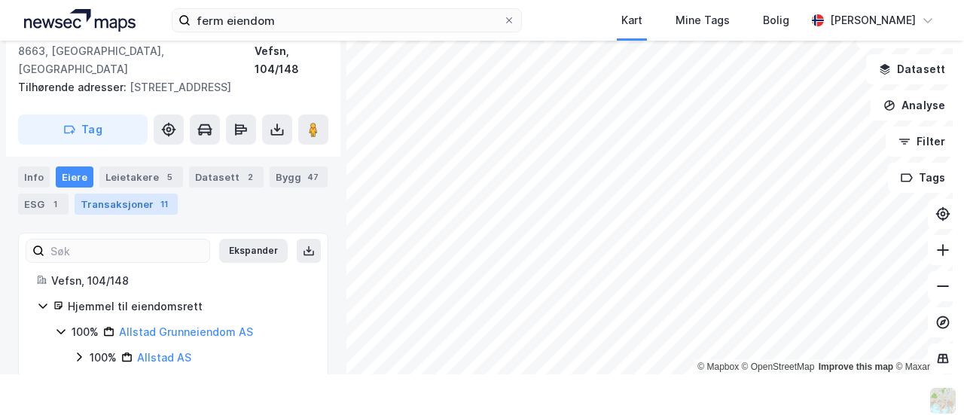
scroll to position [245, 0]
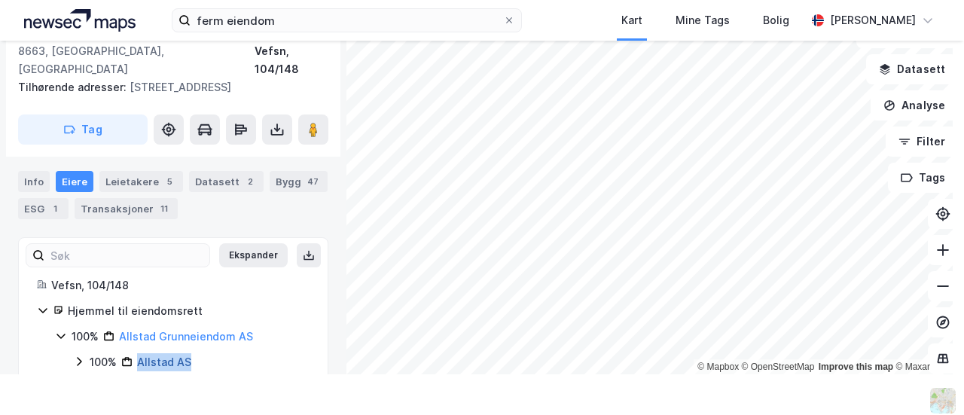
drag, startPoint x: 194, startPoint y: 346, endPoint x: 138, endPoint y: 343, distance: 56.6
click at [138, 353] on div "100% Allstad AS" at bounding box center [200, 362] width 220 height 18
copy link "Allstad AS"
click at [932, 263] on button at bounding box center [943, 250] width 30 height 30
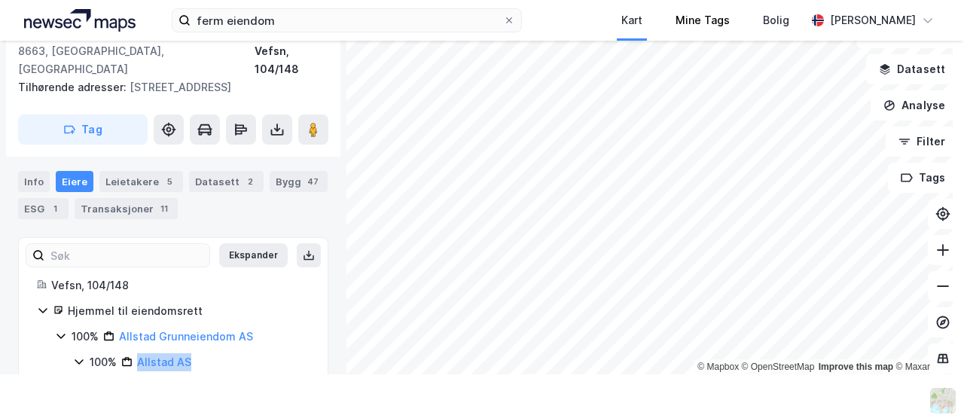
click at [676, 19] on div "ferm eiendom Kart Mine Tags Bolig [PERSON_NAME] © Mapbox © OpenStreetMap Improv…" at bounding box center [482, 207] width 964 height 415
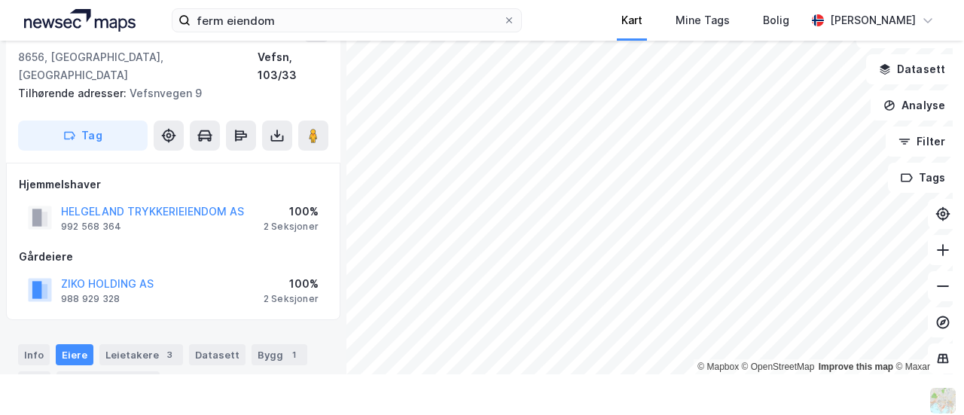
scroll to position [191, 0]
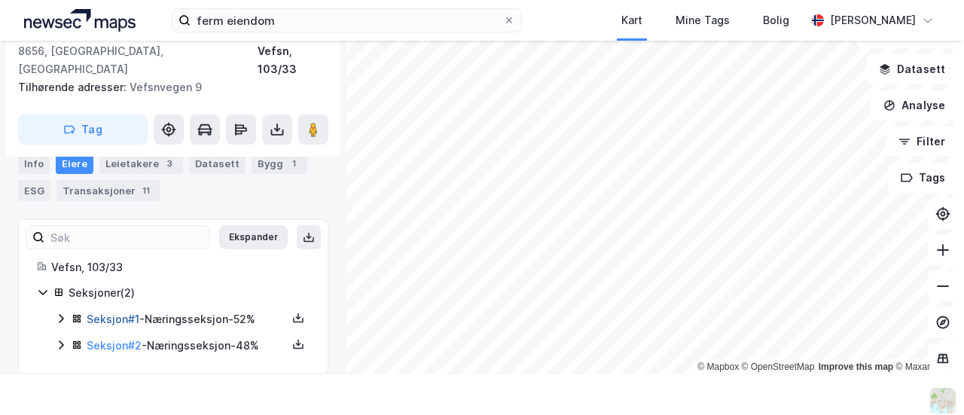
click at [111, 312] on link "Seksjon # 1" at bounding box center [113, 318] width 53 height 13
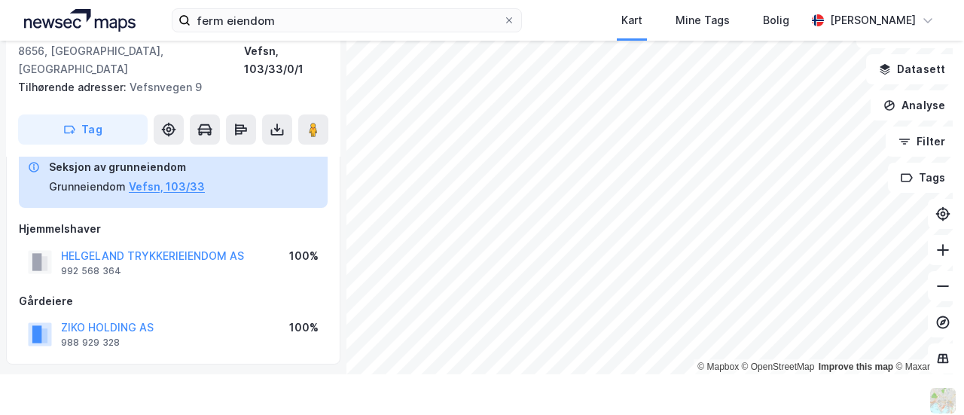
scroll to position [78, 0]
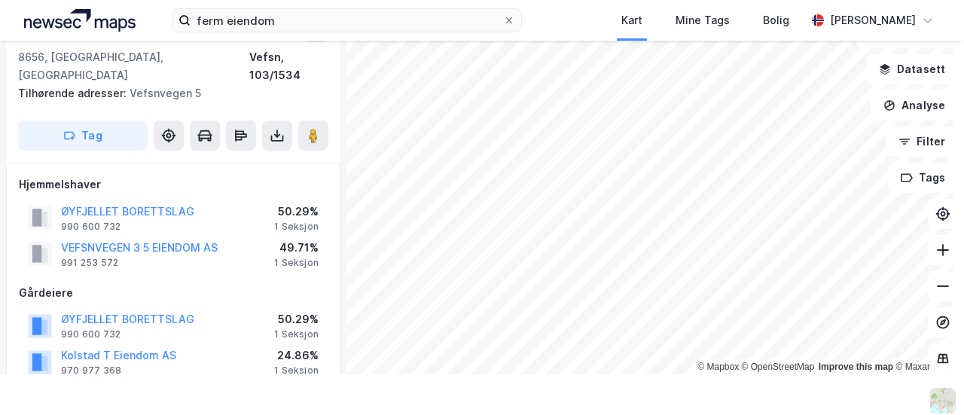
scroll to position [78, 0]
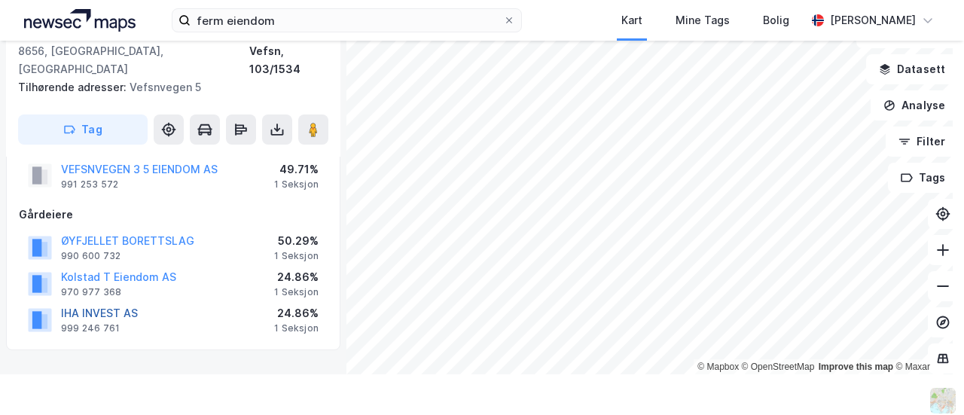
click at [0, 0] on button "IHA INVEST AS" at bounding box center [0, 0] width 0 height 0
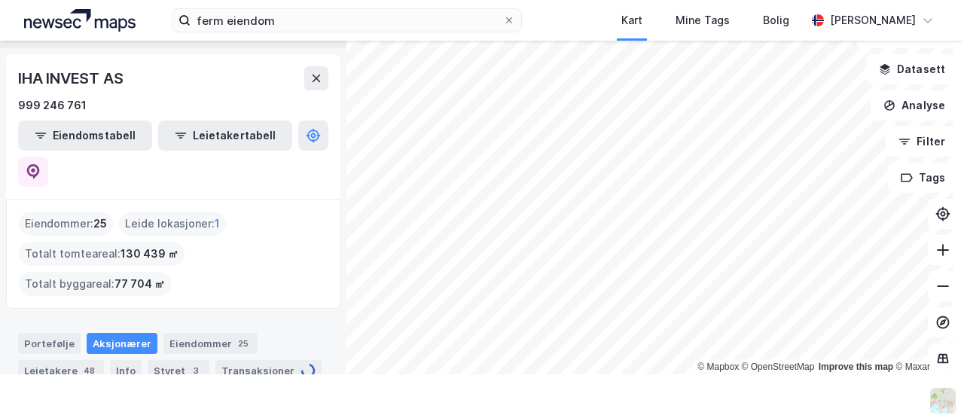
type input "Siste"
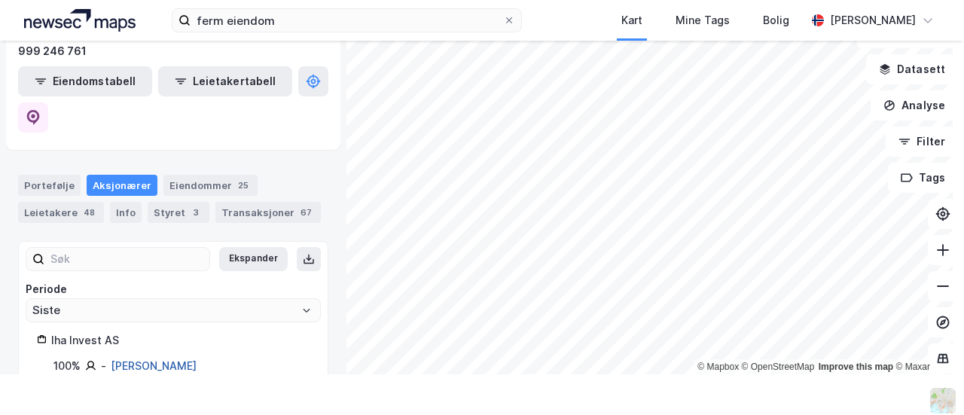
click at [170, 359] on link "[PERSON_NAME]" at bounding box center [154, 365] width 86 height 13
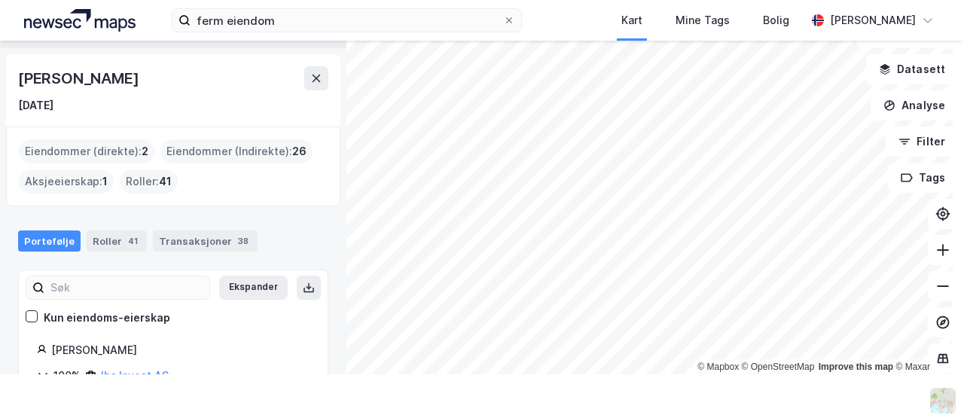
scroll to position [199, 0]
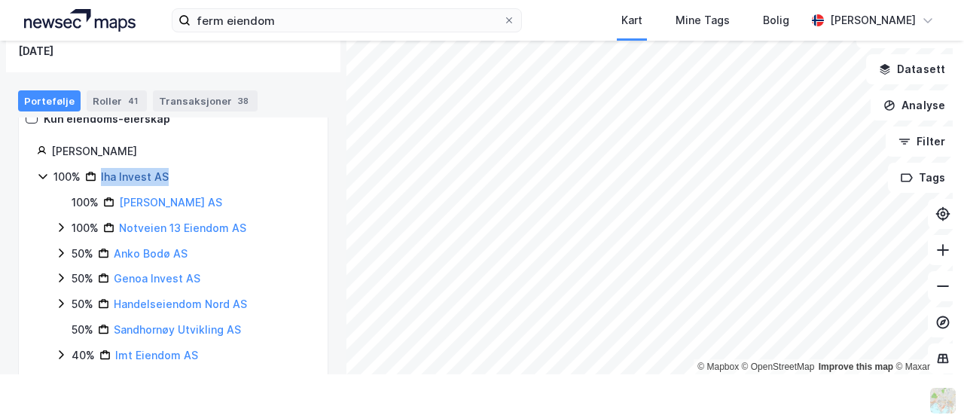
drag, startPoint x: 179, startPoint y: 168, endPoint x: 101, endPoint y: 176, distance: 78.7
click at [101, 176] on div "100% Iha Invest AS" at bounding box center [181, 177] width 256 height 18
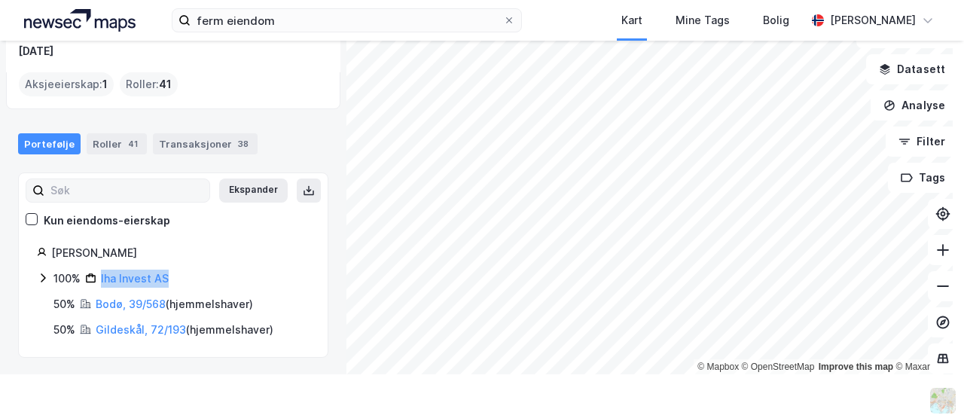
copy link "Iha Invest AS"
click at [935, 256] on icon at bounding box center [942, 249] width 15 height 15
click at [581, 395] on div "ferm eiendom Kart Mine Tags Bolig [PERSON_NAME] © Mapbox © OpenStreetMap Improv…" at bounding box center [482, 207] width 964 height 415
click at [928, 255] on button at bounding box center [943, 250] width 30 height 30
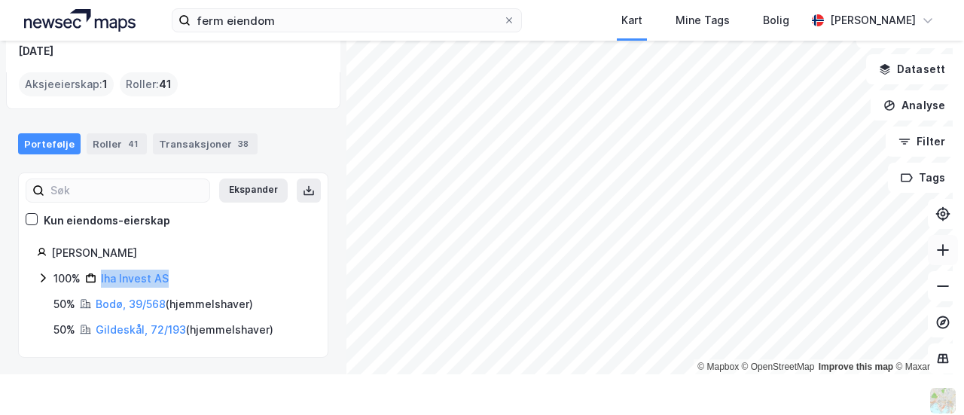
click at [928, 255] on button at bounding box center [943, 250] width 30 height 30
click at [935, 254] on icon at bounding box center [942, 249] width 15 height 15
click at [928, 254] on button at bounding box center [943, 250] width 30 height 30
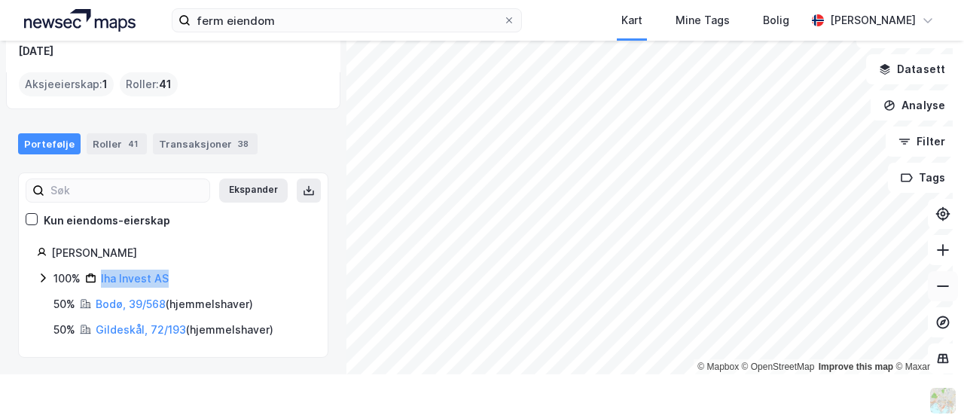
click at [938, 299] on button at bounding box center [943, 286] width 30 height 30
click at [935, 251] on icon at bounding box center [942, 249] width 15 height 15
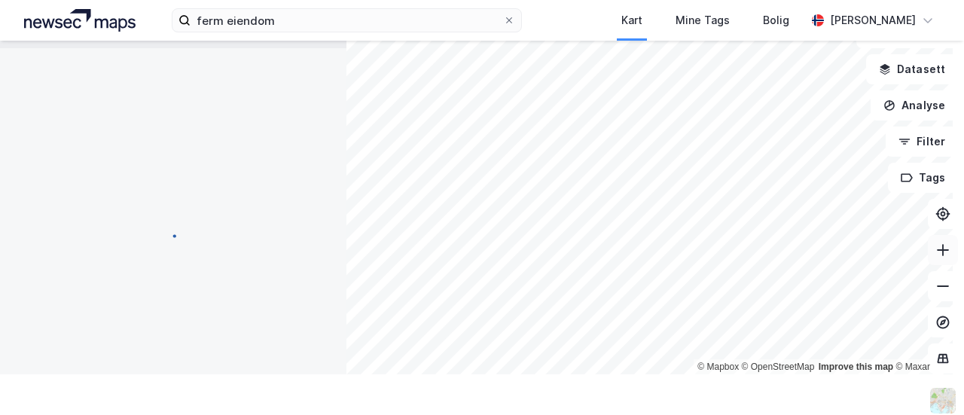
scroll to position [78, 0]
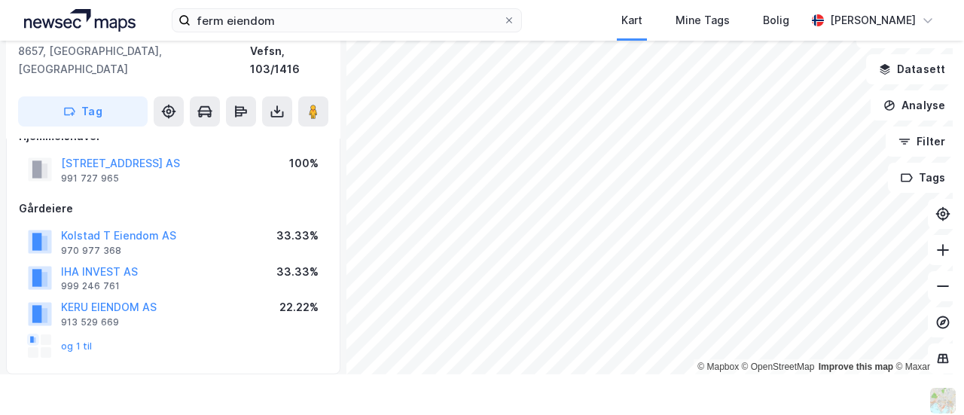
drag, startPoint x: 62, startPoint y: 142, endPoint x: 161, endPoint y: 144, distance: 99.4
click at [161, 151] on div "NYRUDVEIEN 11 AS 991 727 965 100%" at bounding box center [173, 169] width 309 height 36
drag, startPoint x: 163, startPoint y: 145, endPoint x: 60, endPoint y: 143, distance: 103.2
click at [60, 151] on div "NYRUDVEIEN 11 AS 991 727 965 100%" at bounding box center [173, 169] width 309 height 36
copy button "[STREET_ADDRESS] AS"
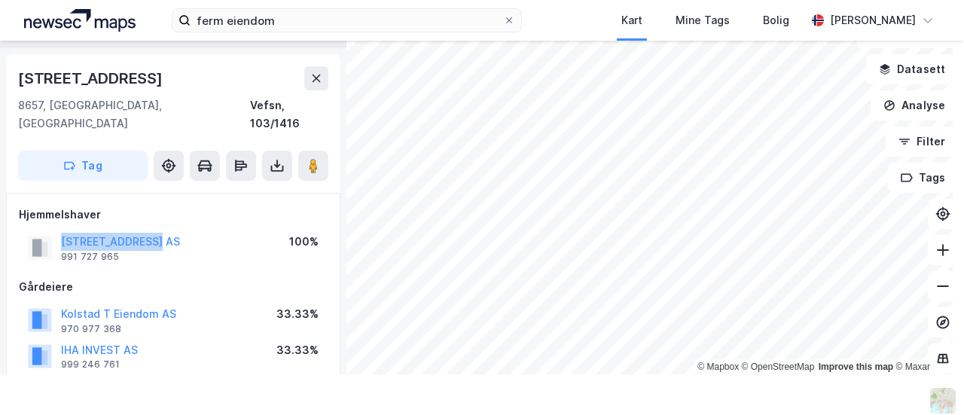
scroll to position [233, 0]
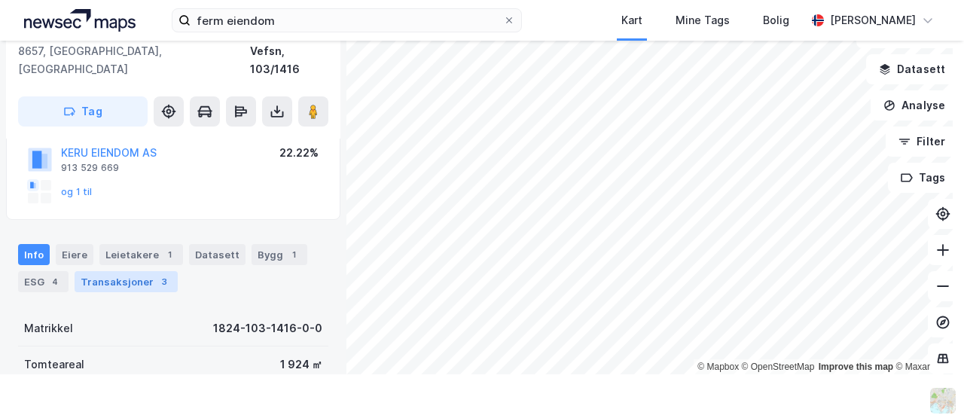
click at [91, 271] on div "Transaksjoner 3" at bounding box center [126, 281] width 103 height 21
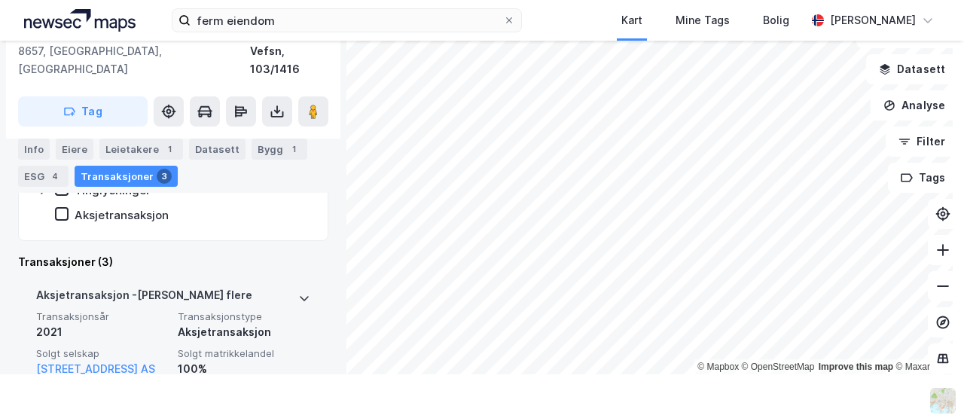
scroll to position [542, 0]
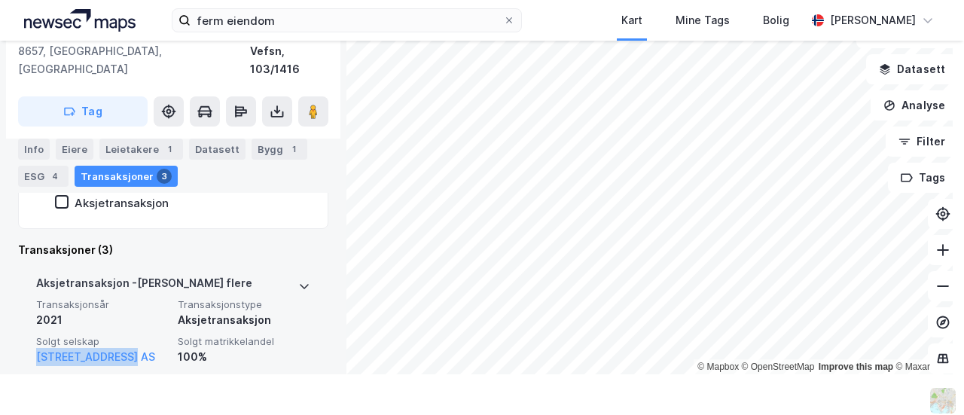
drag, startPoint x: 136, startPoint y: 341, endPoint x: 35, endPoint y: 341, distance: 100.9
click at [35, 341] on div "Aksjetransaksjon - Gjelder flere Transaksjonsår 2021 Transaksjonstype Aksjetran…" at bounding box center [173, 375] width 310 height 221
copy link "[STREET_ADDRESS] AS"
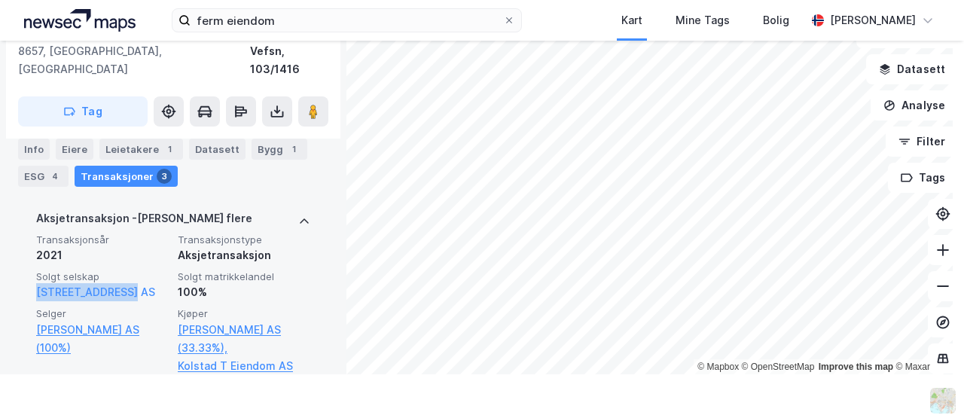
scroll to position [593, 0]
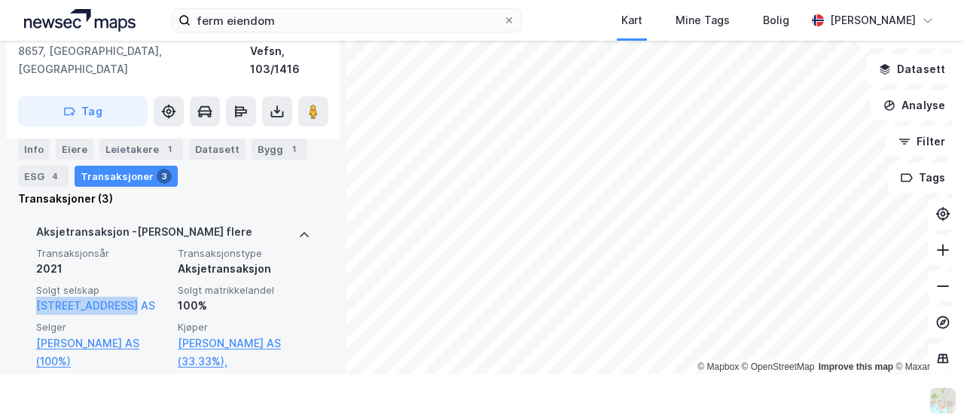
click at [146, 297] on div "[STREET_ADDRESS] AS" at bounding box center [102, 306] width 133 height 18
drag, startPoint x: 143, startPoint y: 284, endPoint x: 23, endPoint y: 283, distance: 119.7
click at [23, 283] on div "Aksjetransaksjon - Gjelder flere Transaksjonsår 2021 Transaksjonstype Aksjetran…" at bounding box center [173, 324] width 310 height 221
copy link "[STREET_ADDRESS] AS"
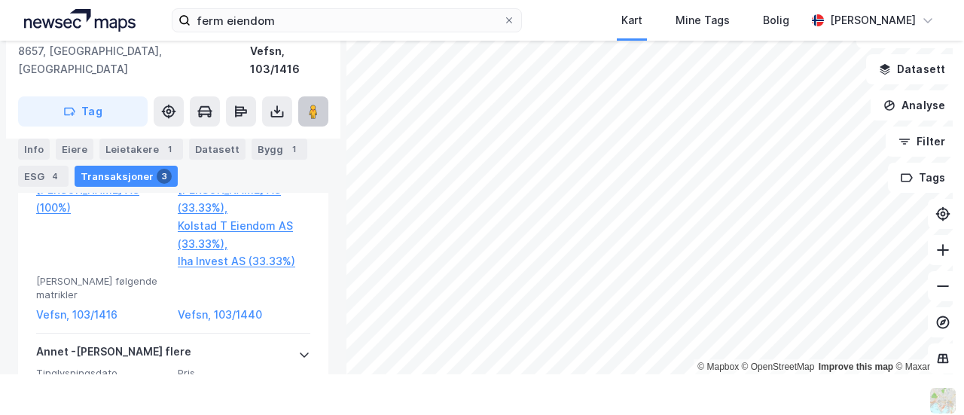
scroll to position [751, 0]
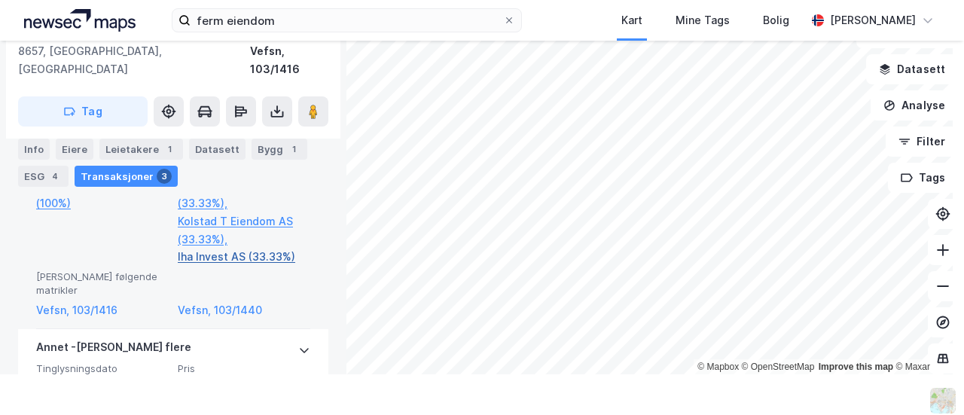
click at [236, 248] on link "Iha Invest AS (33.33%)" at bounding box center [244, 257] width 133 height 18
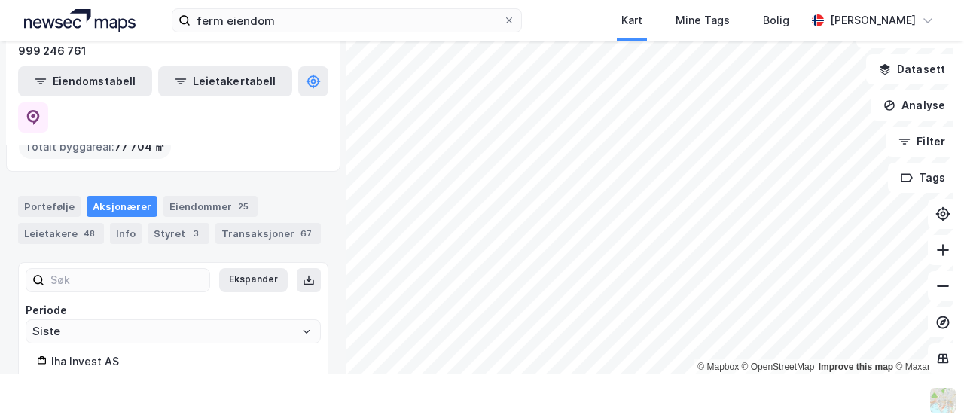
scroll to position [158, 0]
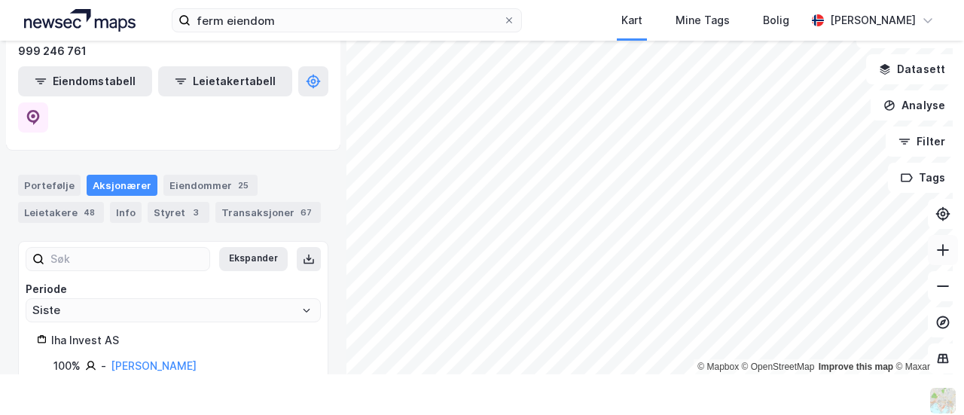
click at [935, 252] on icon at bounding box center [942, 249] width 15 height 15
click at [935, 243] on icon at bounding box center [942, 249] width 15 height 15
click at [954, 230] on div "ferm eiendom Kart Mine Tags Bolig [PERSON_NAME] © Mapbox © OpenStreetMap Improv…" at bounding box center [482, 207] width 964 height 415
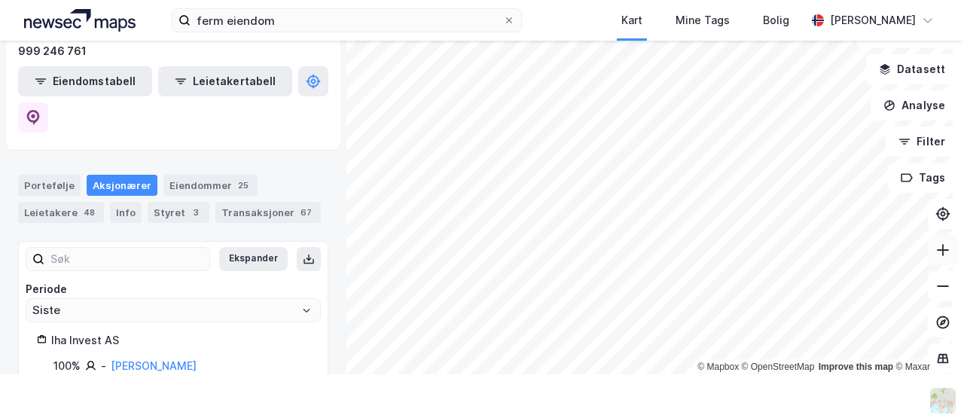
click at [935, 248] on icon at bounding box center [942, 249] width 15 height 15
click at [937, 252] on icon at bounding box center [942, 249] width 15 height 15
click at [742, 384] on div "ferm eiendom Kart Mine Tags Bolig [PERSON_NAME] © Mapbox © OpenStreetMap Improv…" at bounding box center [482, 207] width 964 height 415
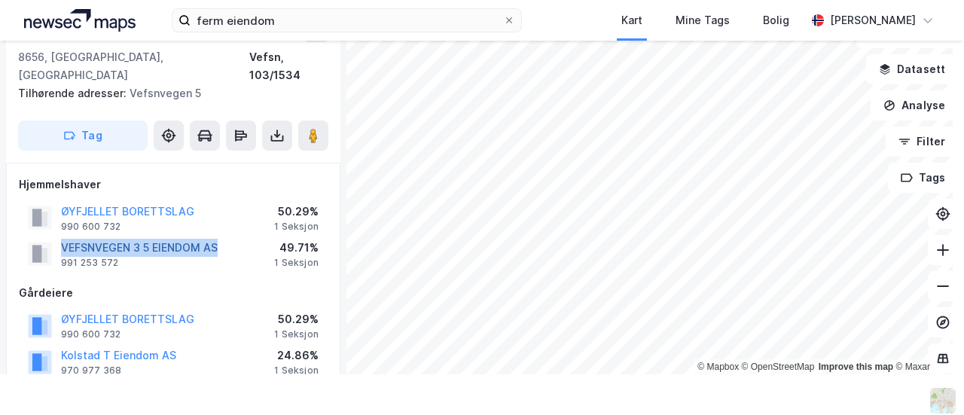
drag, startPoint x: 225, startPoint y: 230, endPoint x: 61, endPoint y: 230, distance: 164.2
click at [61, 236] on div "VEFSNVEGEN 3 5 EIENDOM AS 991 253 572 49.71% 1 Seksjon" at bounding box center [173, 254] width 309 height 36
copy button "VEFSNVEGEN 3 5 EIENDOM AS"
click at [935, 281] on icon at bounding box center [942, 286] width 15 height 15
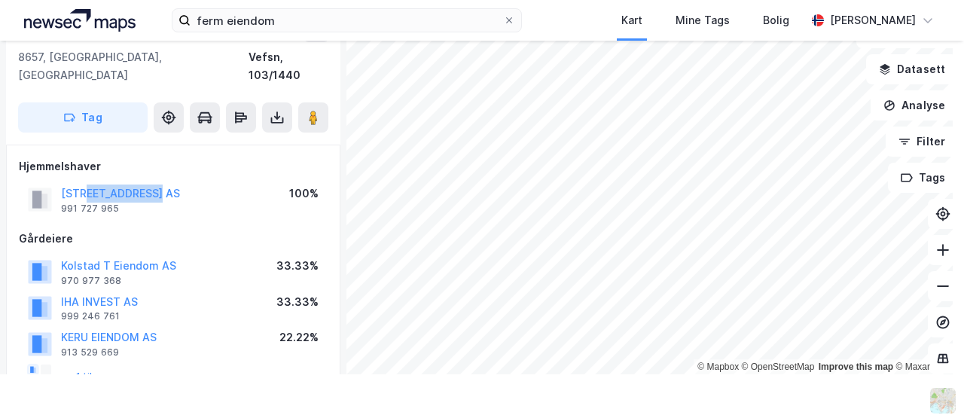
drag, startPoint x: 166, startPoint y: 176, endPoint x: 90, endPoint y: 164, distance: 77.0
click at [90, 181] on div "NYRUDVEIEN 11 AS 991 727 965 100%" at bounding box center [173, 199] width 309 height 36
drag, startPoint x: 122, startPoint y: 191, endPoint x: 62, endPoint y: 187, distance: 60.3
click at [62, 187] on div "[STREET_ADDRESS] AS 991 727 965" at bounding box center [120, 199] width 119 height 30
copy div "991 727 965"
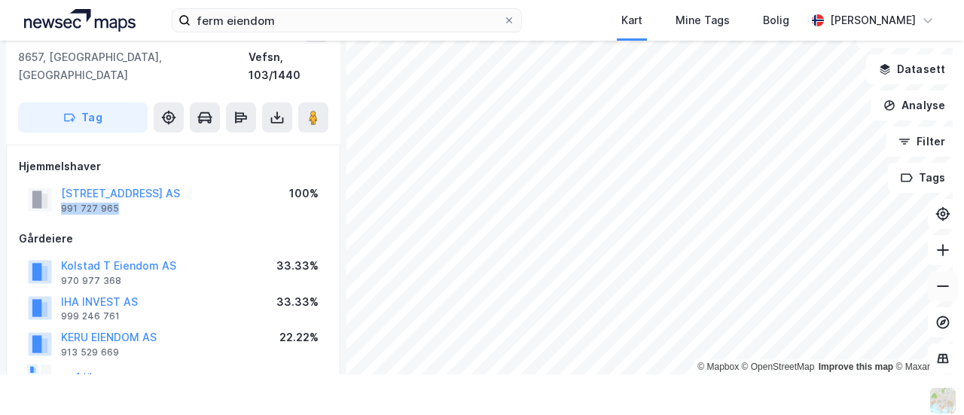
click at [935, 280] on icon at bounding box center [942, 286] width 15 height 15
click at [935, 245] on icon at bounding box center [942, 249] width 15 height 15
click at [937, 292] on icon at bounding box center [942, 286] width 15 height 15
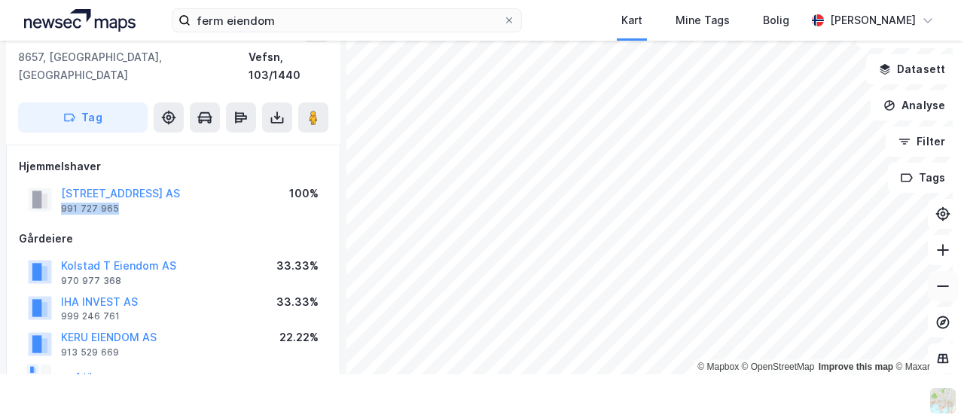
click at [935, 290] on icon at bounding box center [942, 286] width 15 height 15
click at [935, 251] on icon at bounding box center [942, 249] width 15 height 15
click at [937, 285] on icon at bounding box center [943, 286] width 12 height 2
click at [935, 254] on icon at bounding box center [942, 249] width 15 height 15
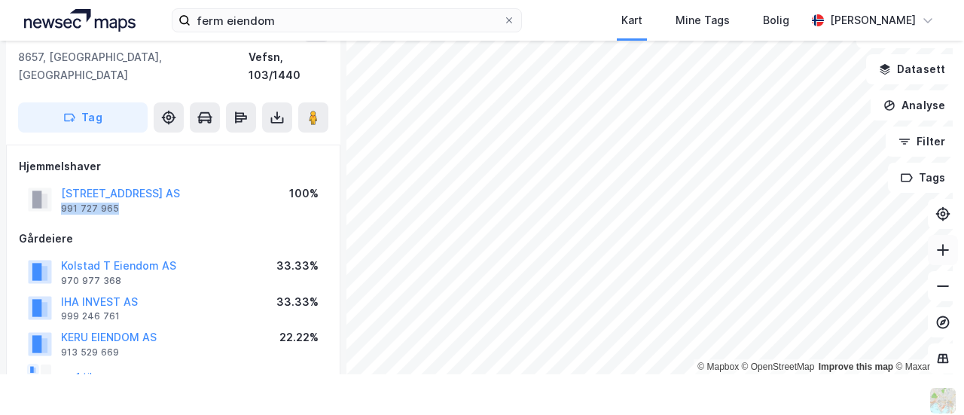
click at [935, 254] on icon at bounding box center [942, 249] width 15 height 15
drag, startPoint x: 160, startPoint y: 319, endPoint x: 62, endPoint y: 323, distance: 98.0
click at [62, 325] on div "KERU EIENDOM AS 913 529 669 22.22%" at bounding box center [173, 343] width 309 height 36
copy button "KERU EIENDOM AS"
